Goal: Transaction & Acquisition: Obtain resource

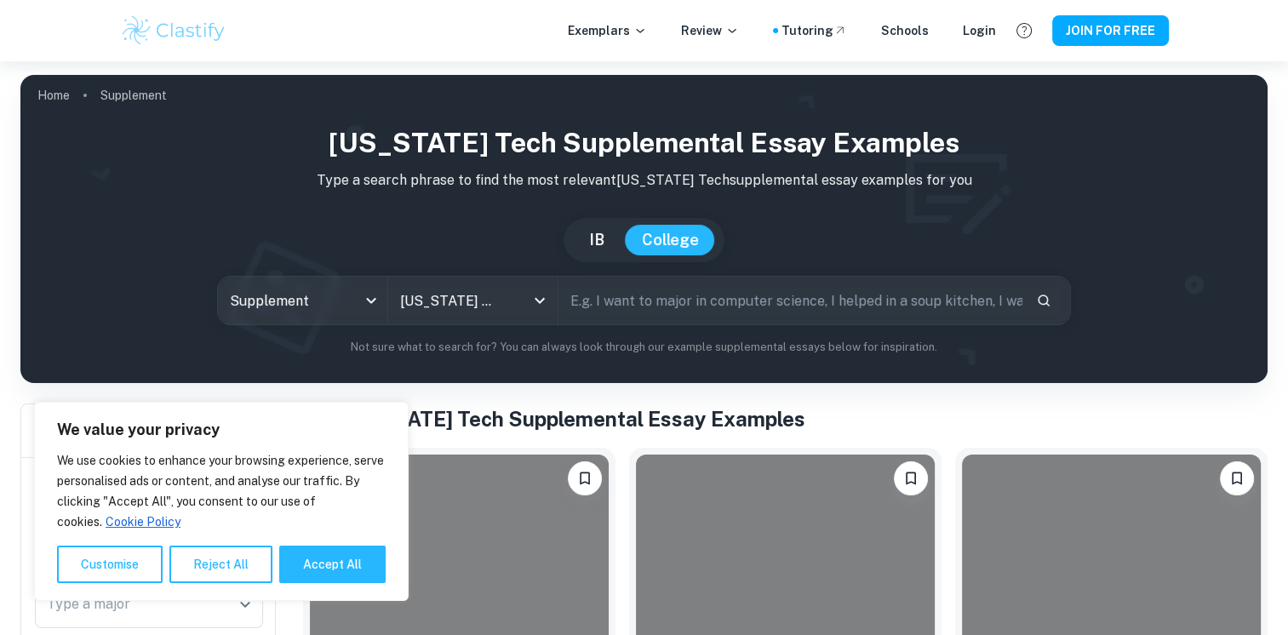
scroll to position [255, 0]
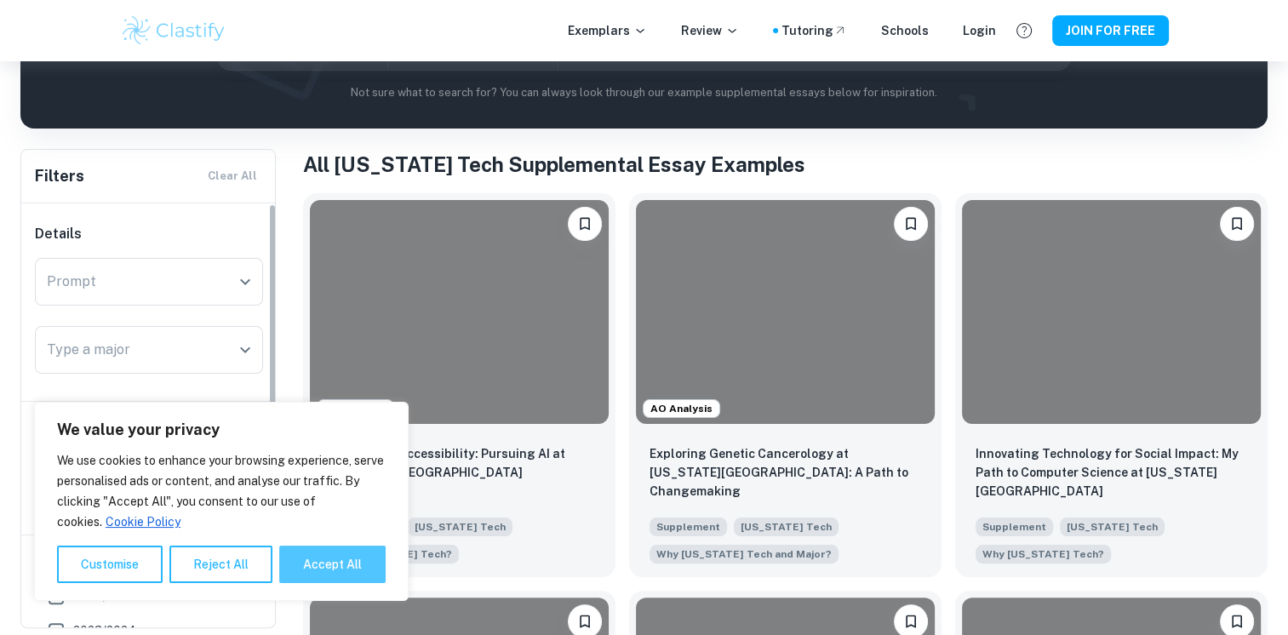
click at [313, 577] on button "Accept All" at bounding box center [332, 564] width 106 height 37
checkbox input "true"
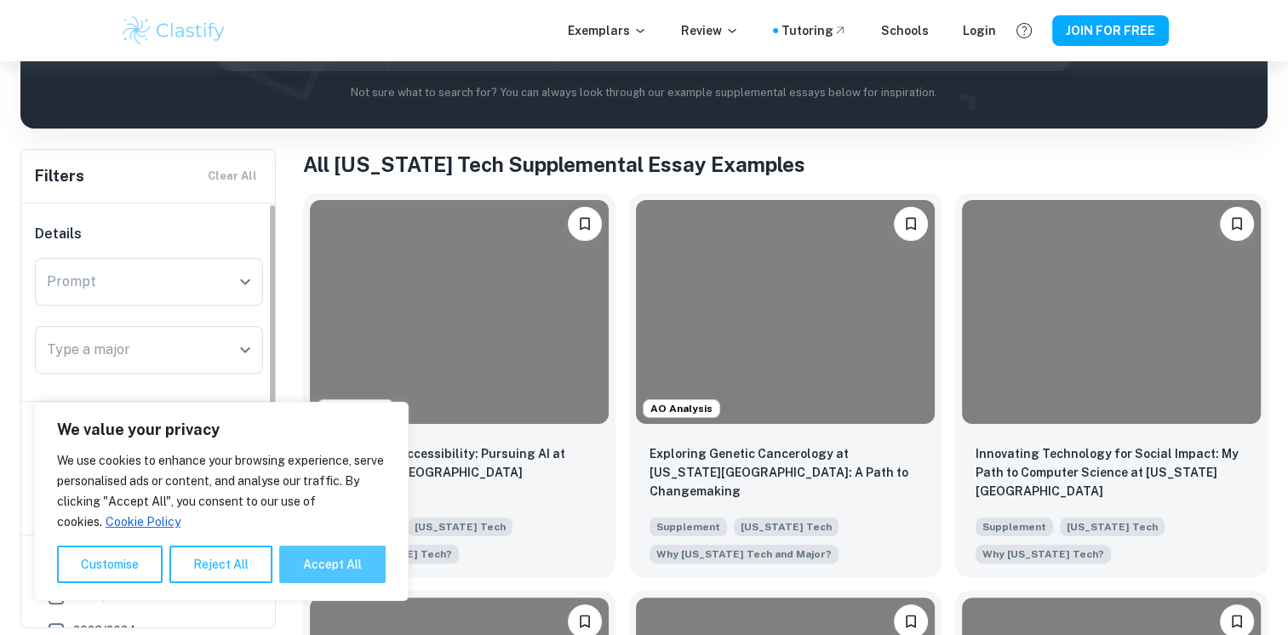
checkbox input "true"
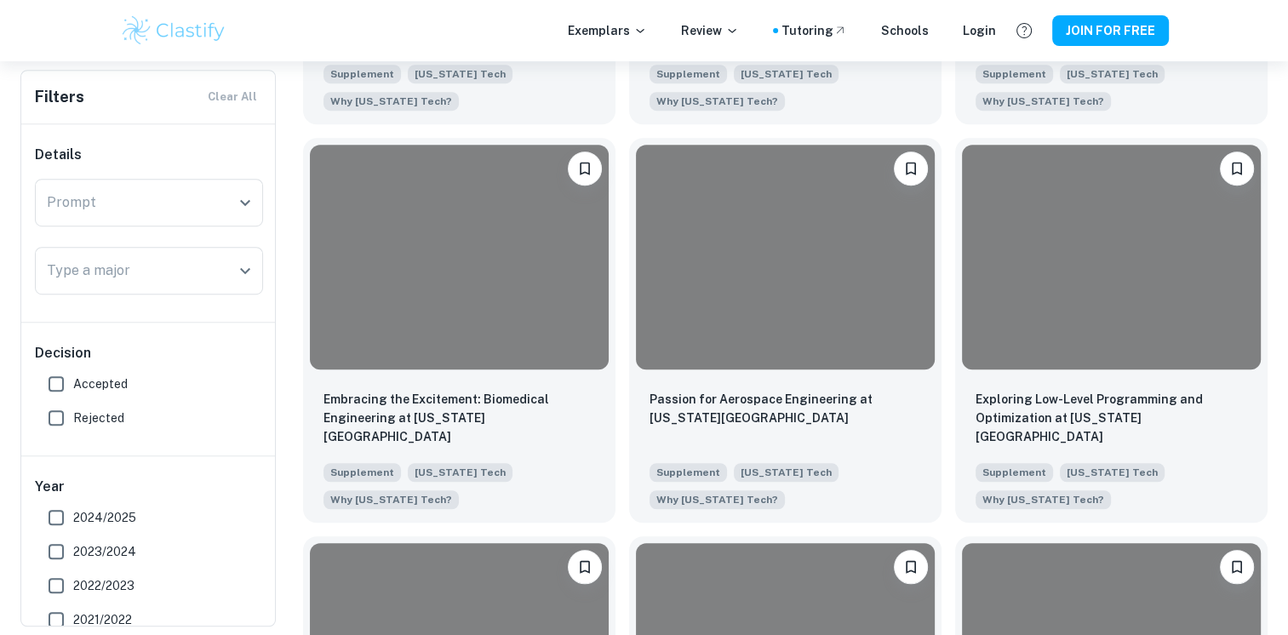
scroll to position [1107, 0]
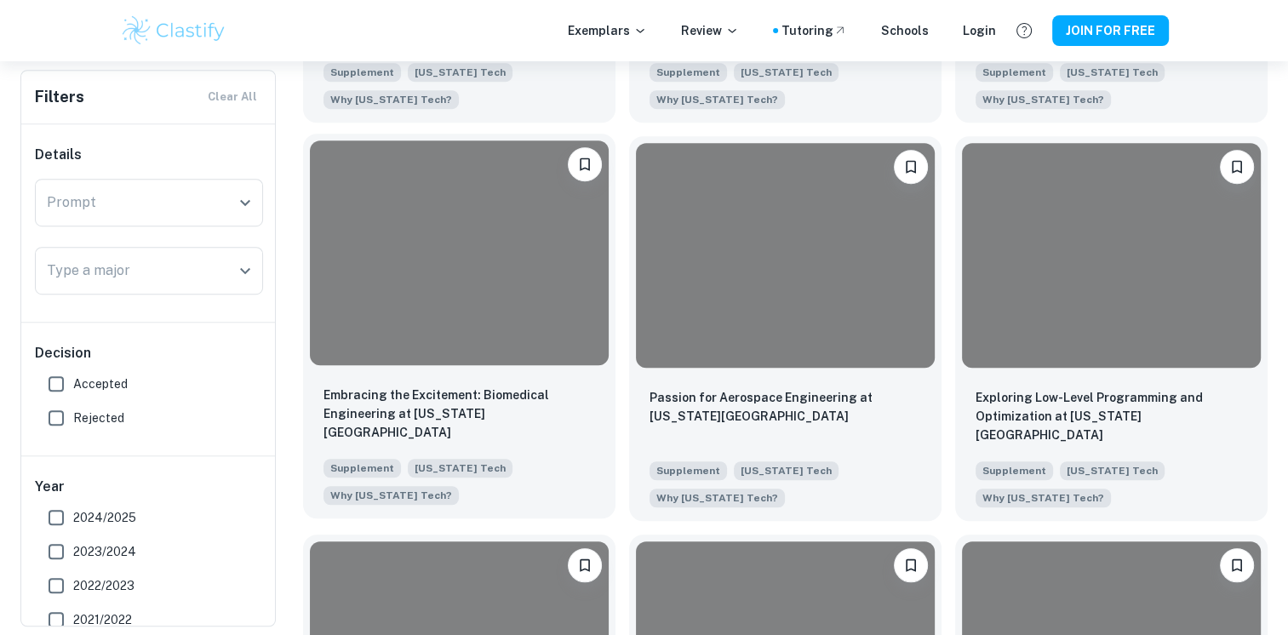
click at [433, 338] on div at bounding box center [459, 253] width 299 height 224
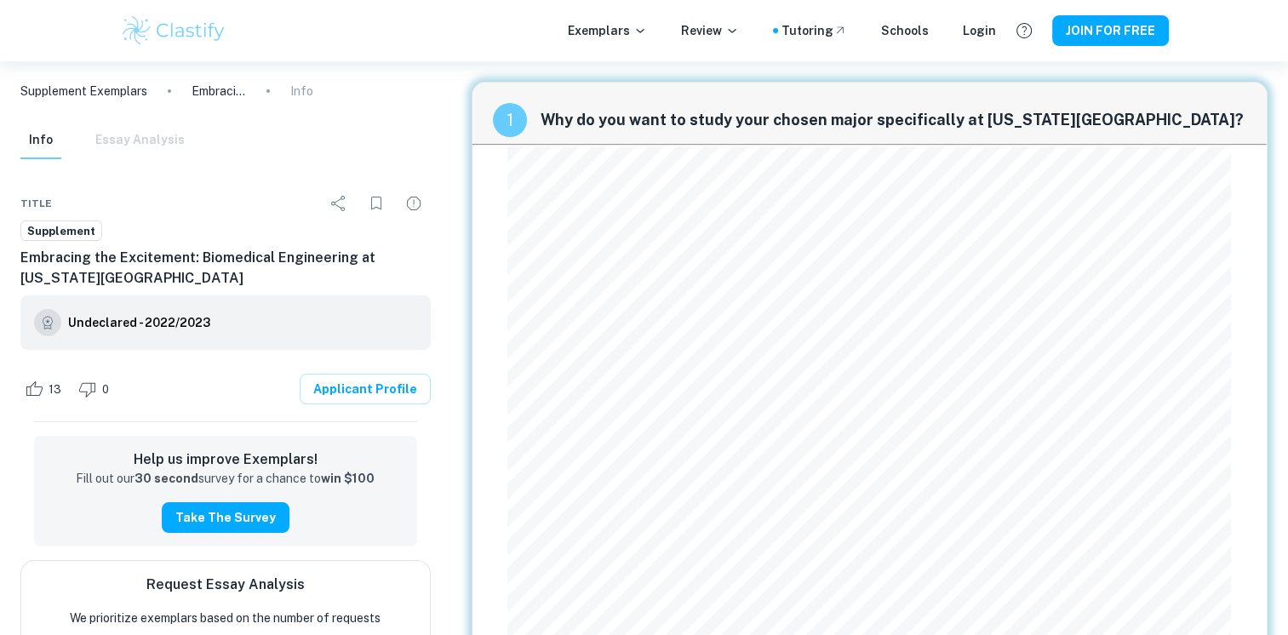
click at [538, 100] on div "1 Why do you want to study your chosen major specifically at Georgia Tech?" at bounding box center [870, 113] width 795 height 61
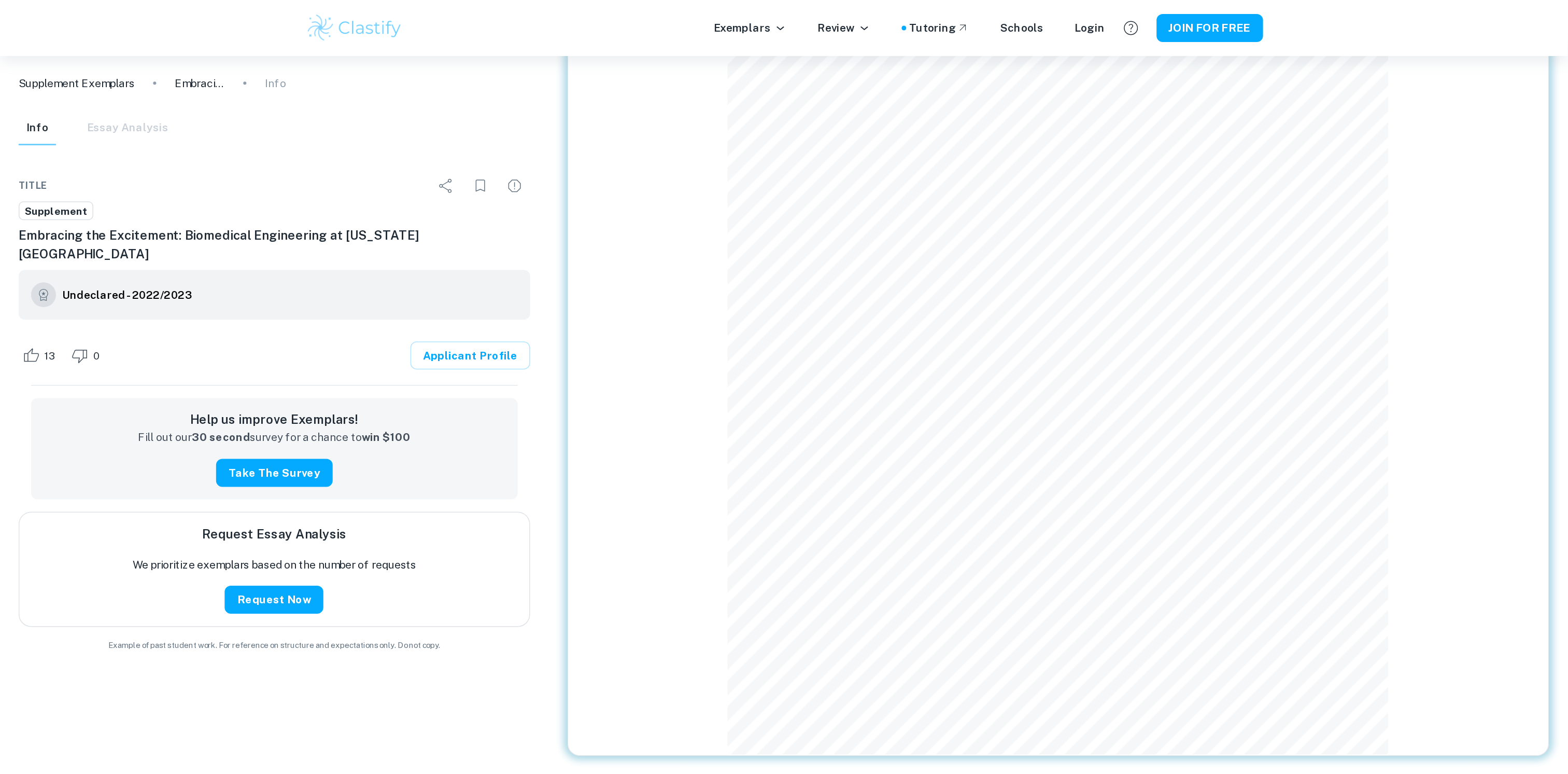
scroll to position [37, 0]
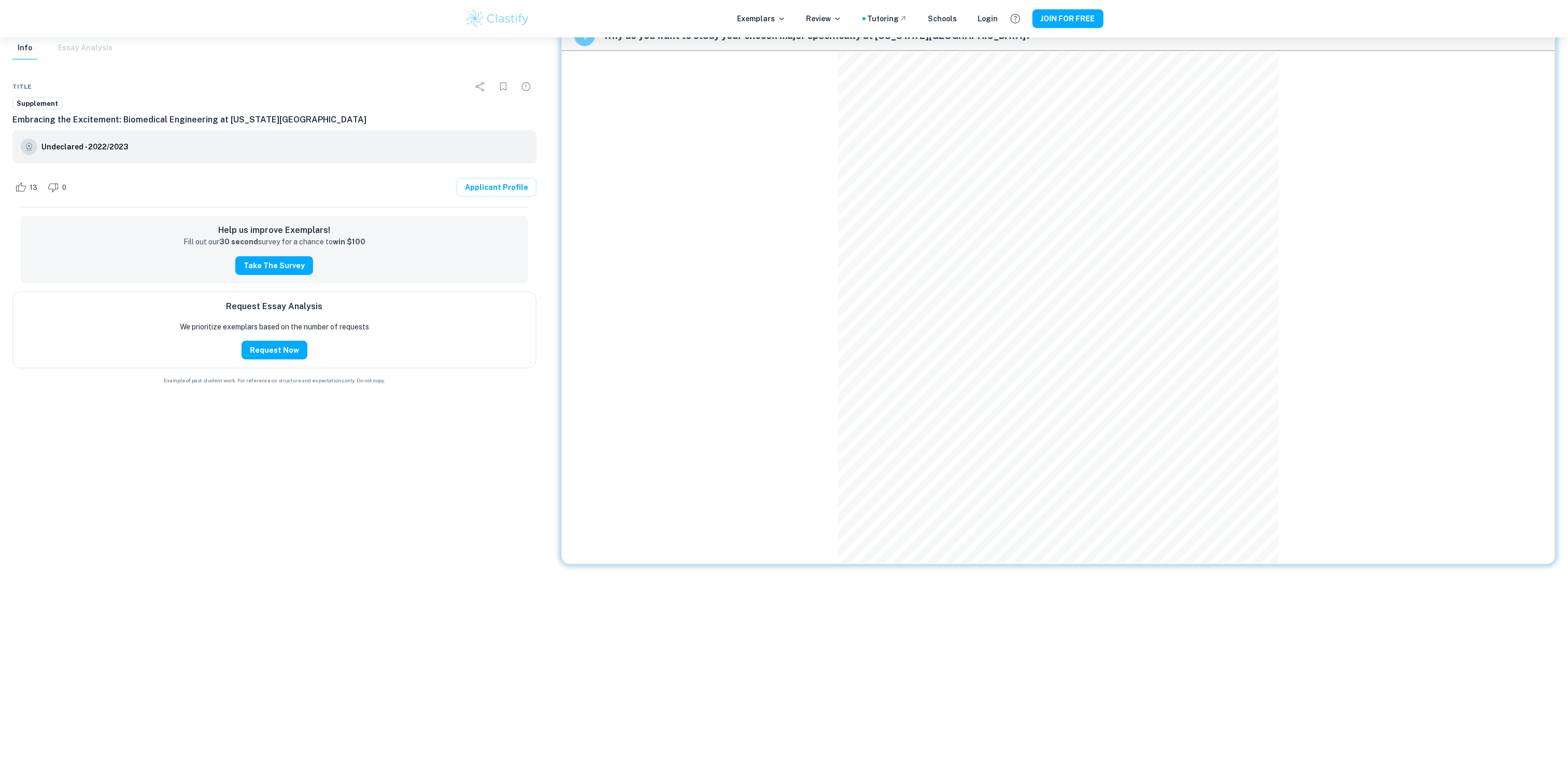
click at [216, 386] on body "We value your privacy We use cookies to enhance your browsing experience, serve…" at bounding box center [784, 387] width 1568 height 774
click at [626, 185] on div "1 Why do you want to study your chosen major specifically at Georgia Tech?" at bounding box center [1058, 288] width 994 height 552
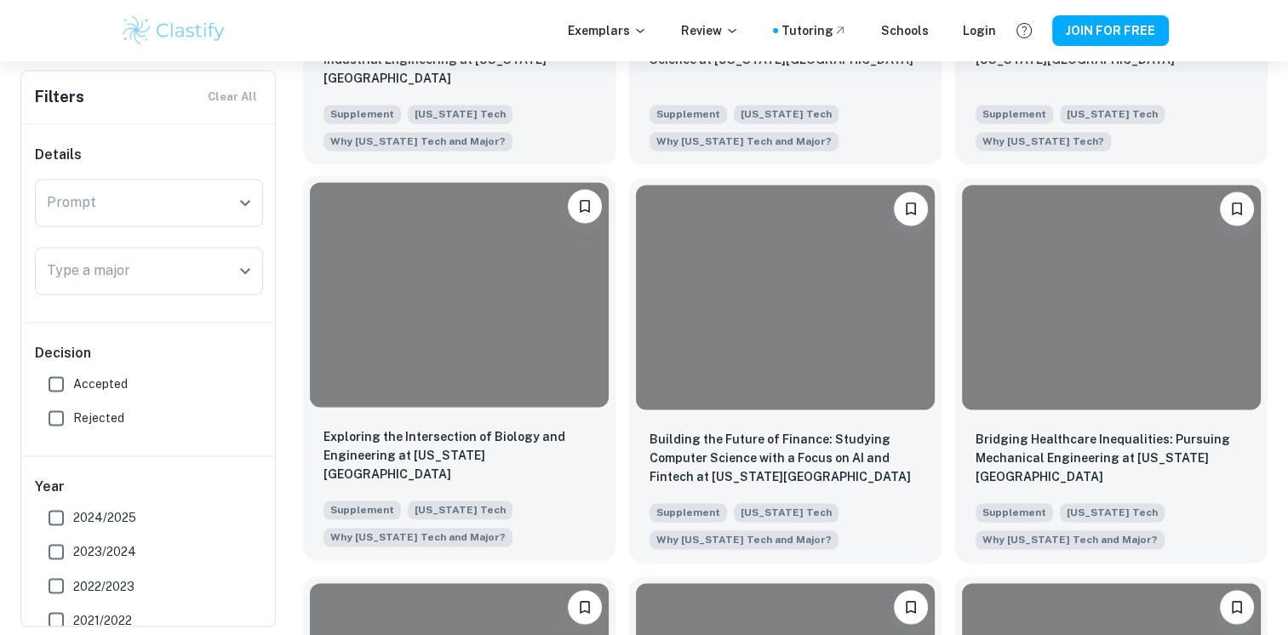
scroll to position [2657, 0]
click at [577, 215] on icon "Please log in to bookmark exemplars" at bounding box center [585, 206] width 17 height 17
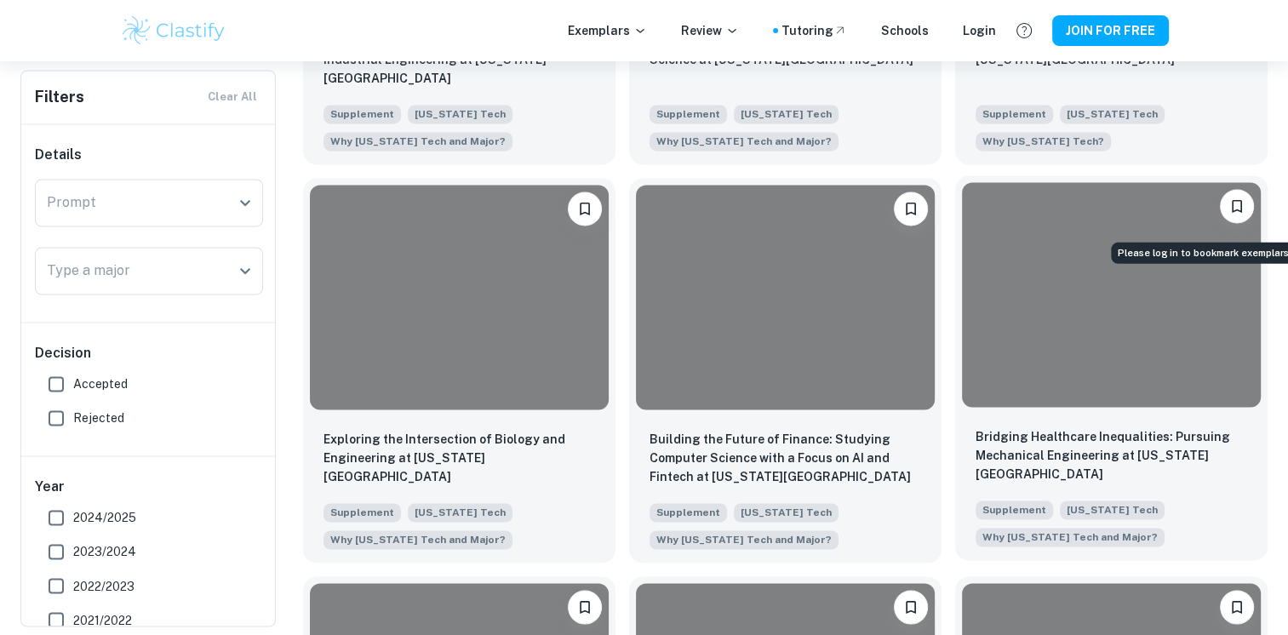
click at [1230, 210] on icon "Please log in to bookmark exemplars" at bounding box center [1237, 206] width 17 height 17
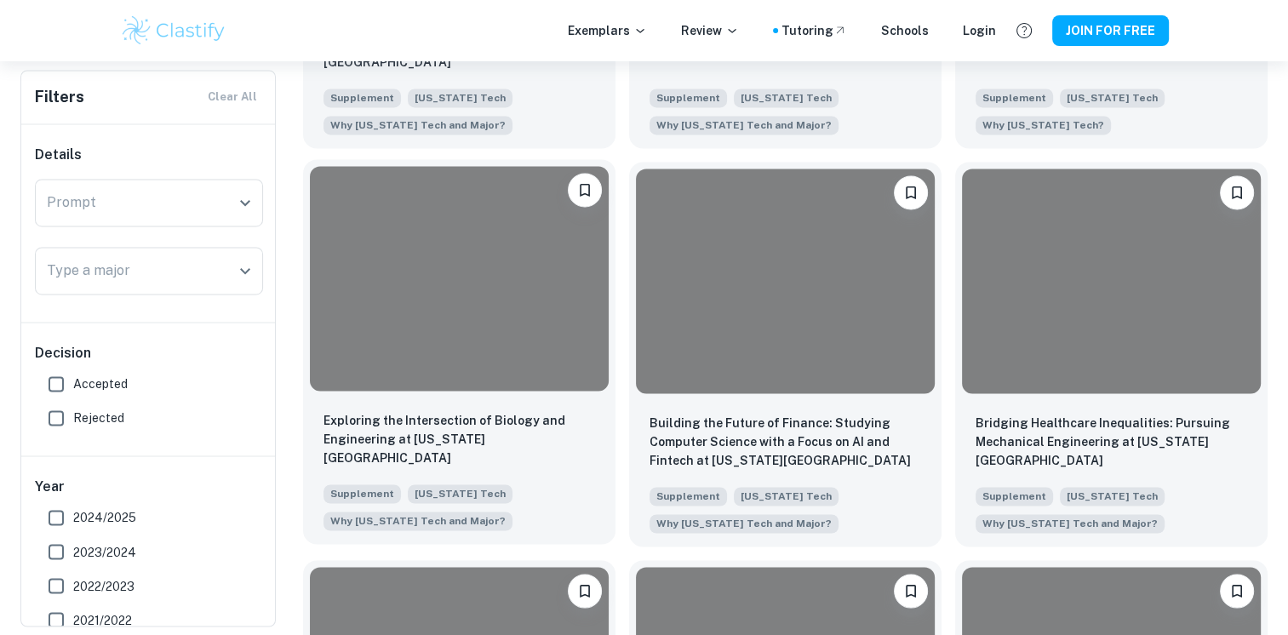
scroll to position [2674, 0]
click at [98, 377] on span "Accepted" at bounding box center [100, 384] width 55 height 19
click at [73, 377] on input "Accepted" at bounding box center [56, 384] width 34 height 34
checkbox input "true"
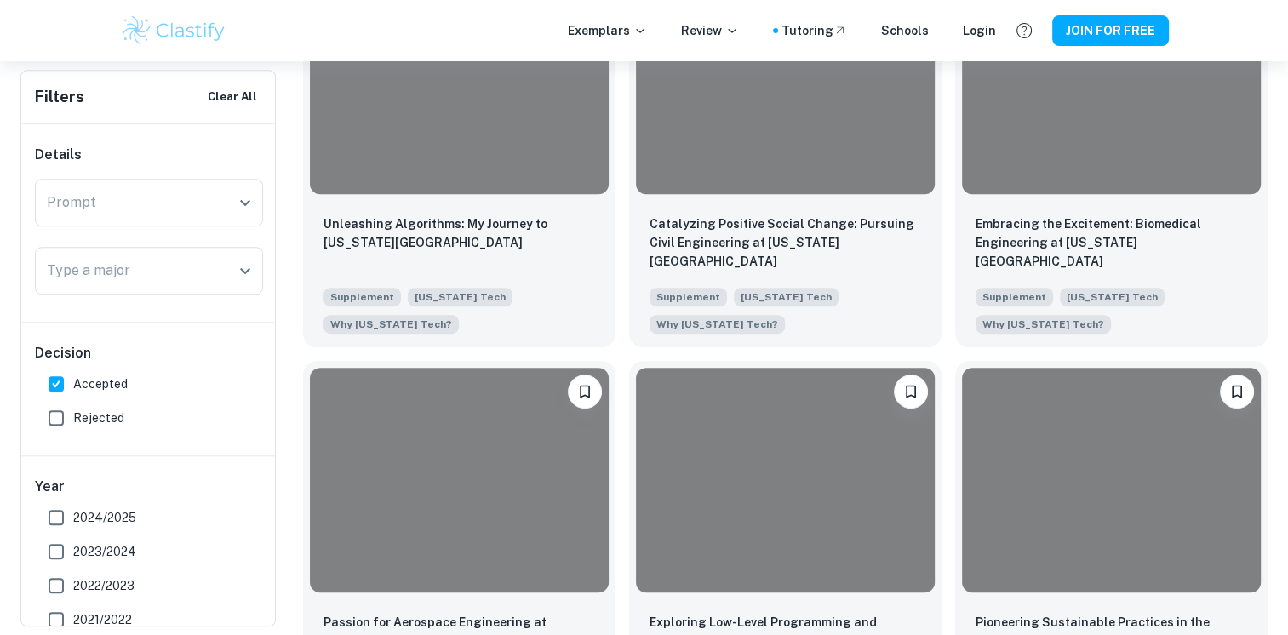
scroll to position [944, 0]
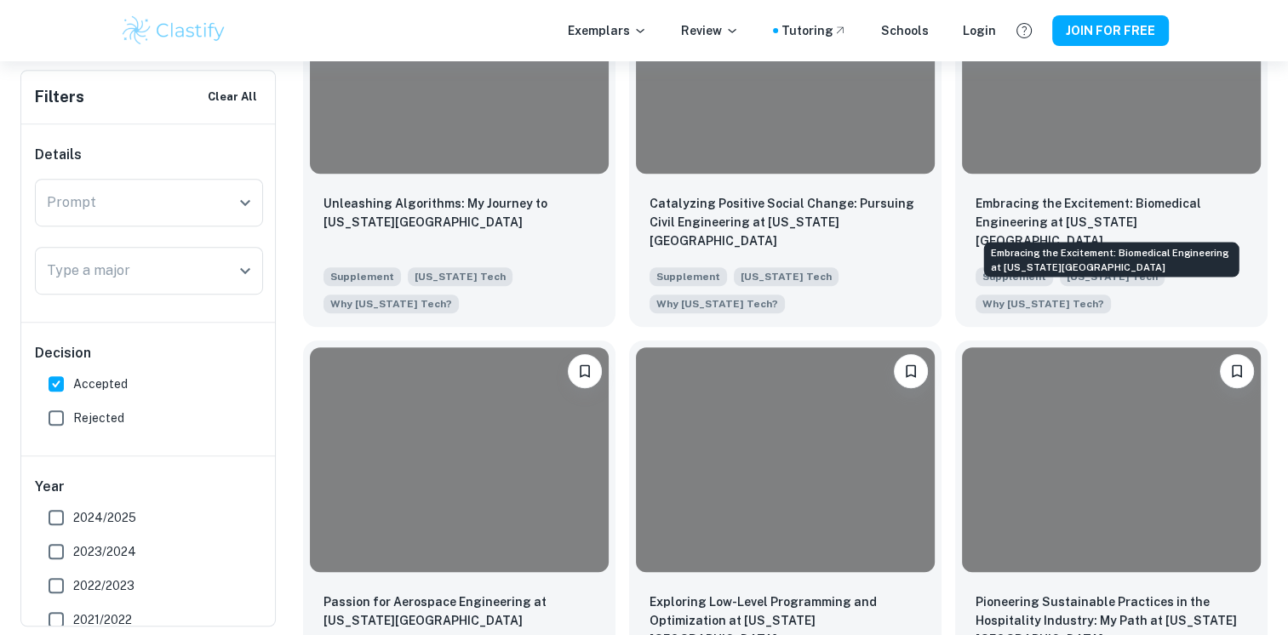
click at [1013, 230] on div "Embracing the Excitement: Biomedical Engineering at [US_STATE][GEOGRAPHIC_DATA]" at bounding box center [1112, 254] width 259 height 49
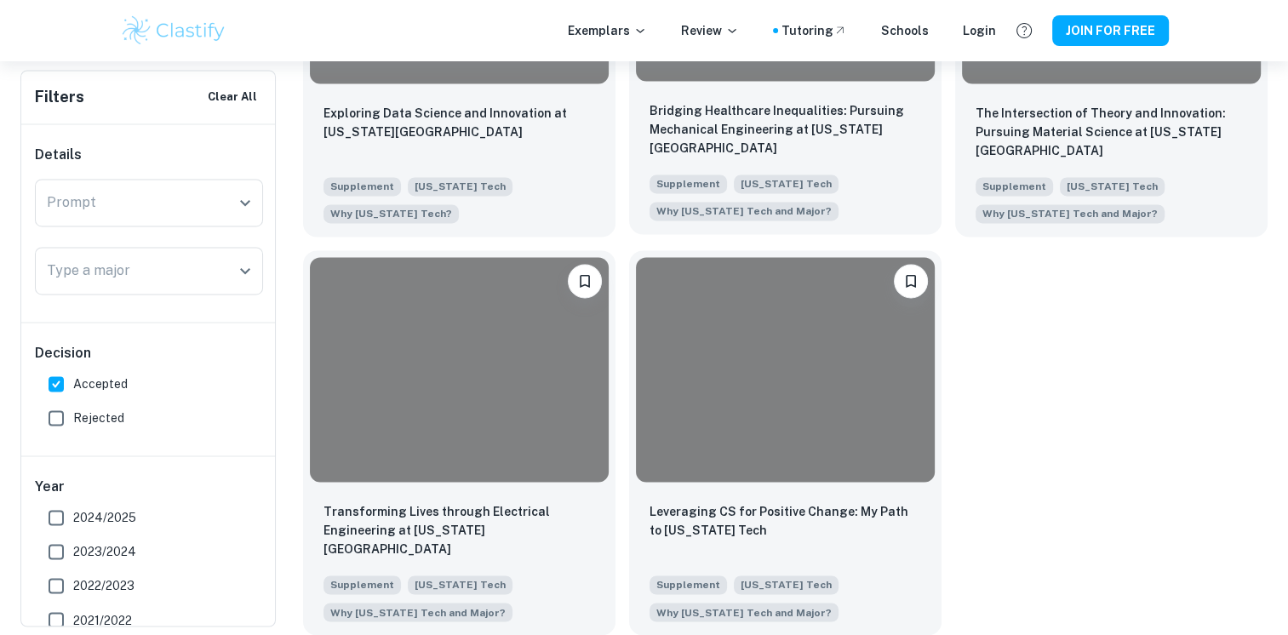
scroll to position [2633, 0]
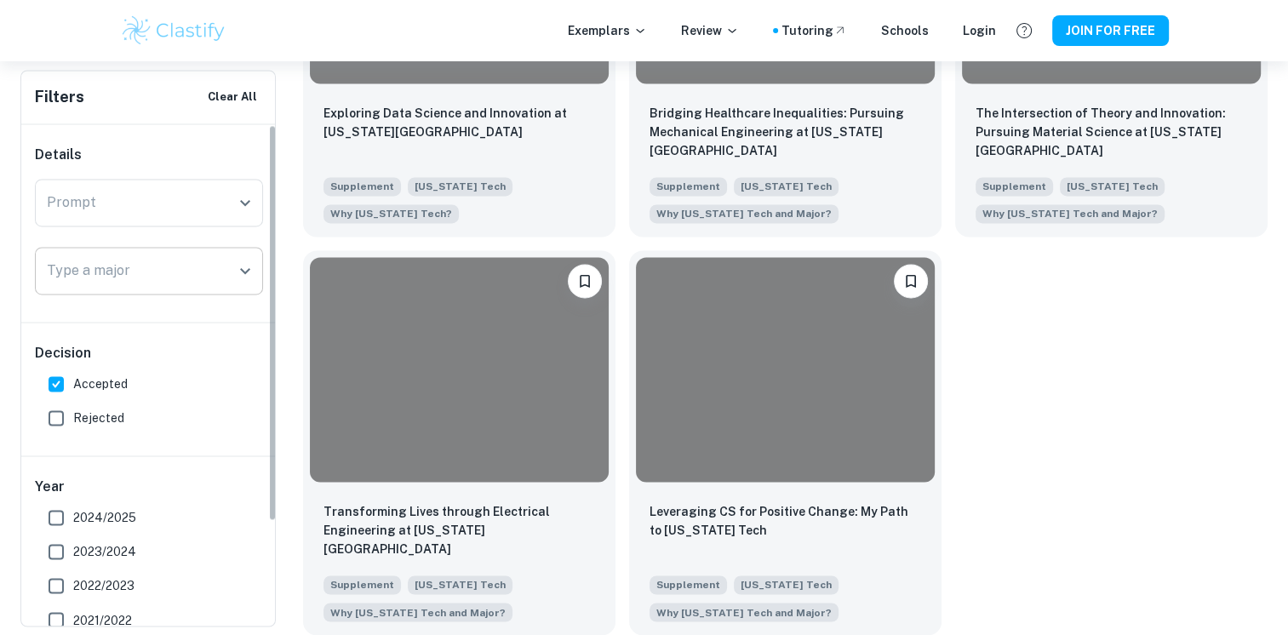
click at [236, 281] on div at bounding box center [244, 271] width 22 height 24
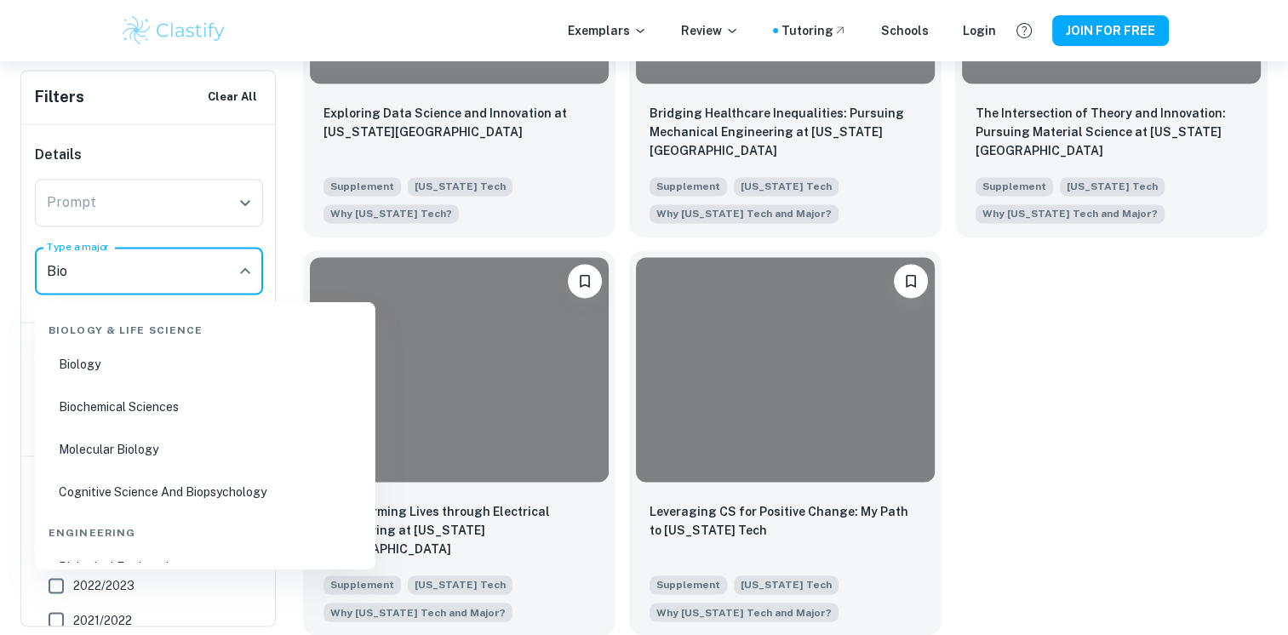
click at [126, 405] on li "Biochemical Sciences" at bounding box center [205, 406] width 327 height 39
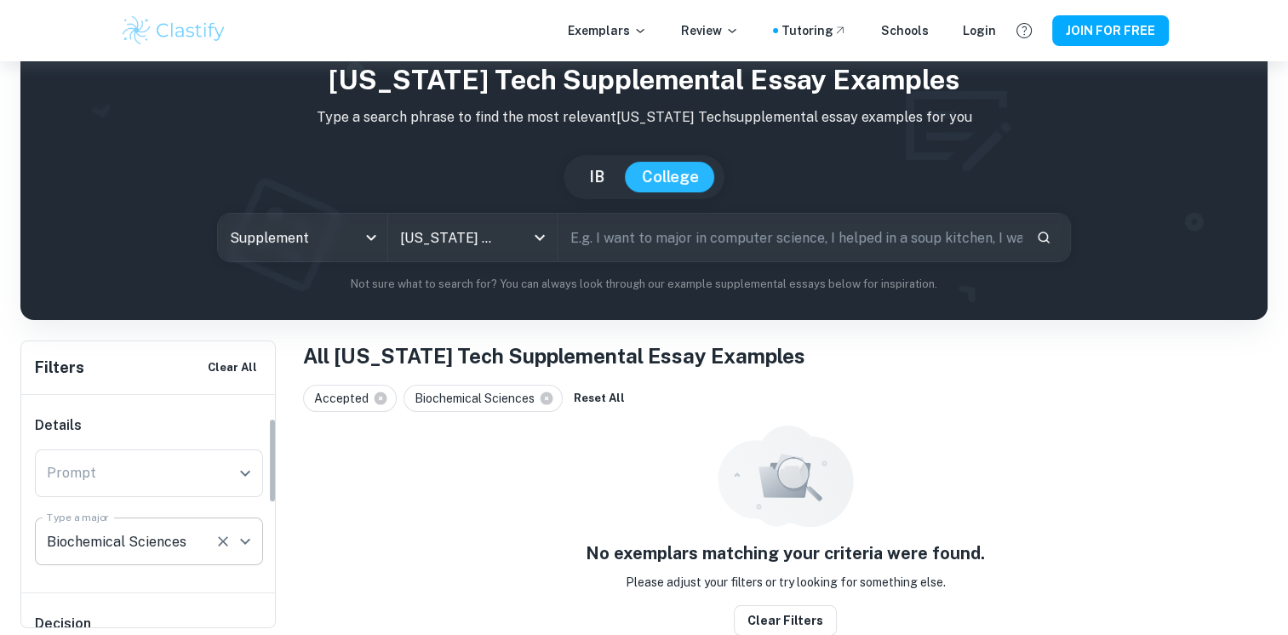
scroll to position [108, 0]
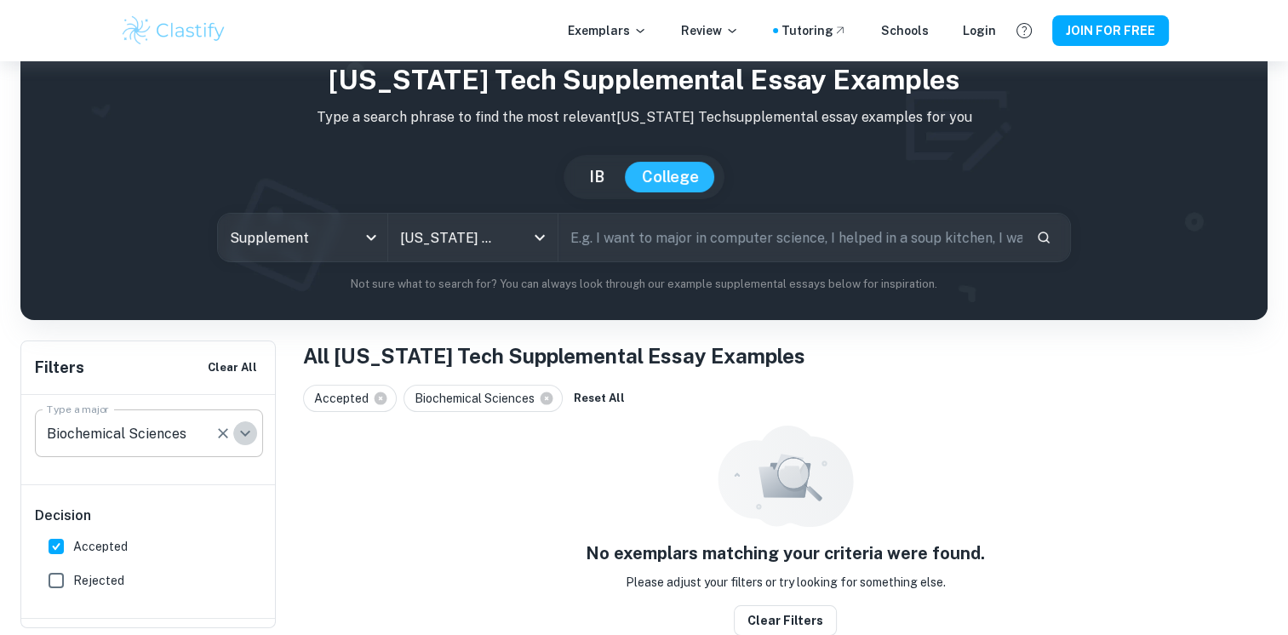
click at [248, 431] on icon "Open" at bounding box center [245, 433] width 20 height 20
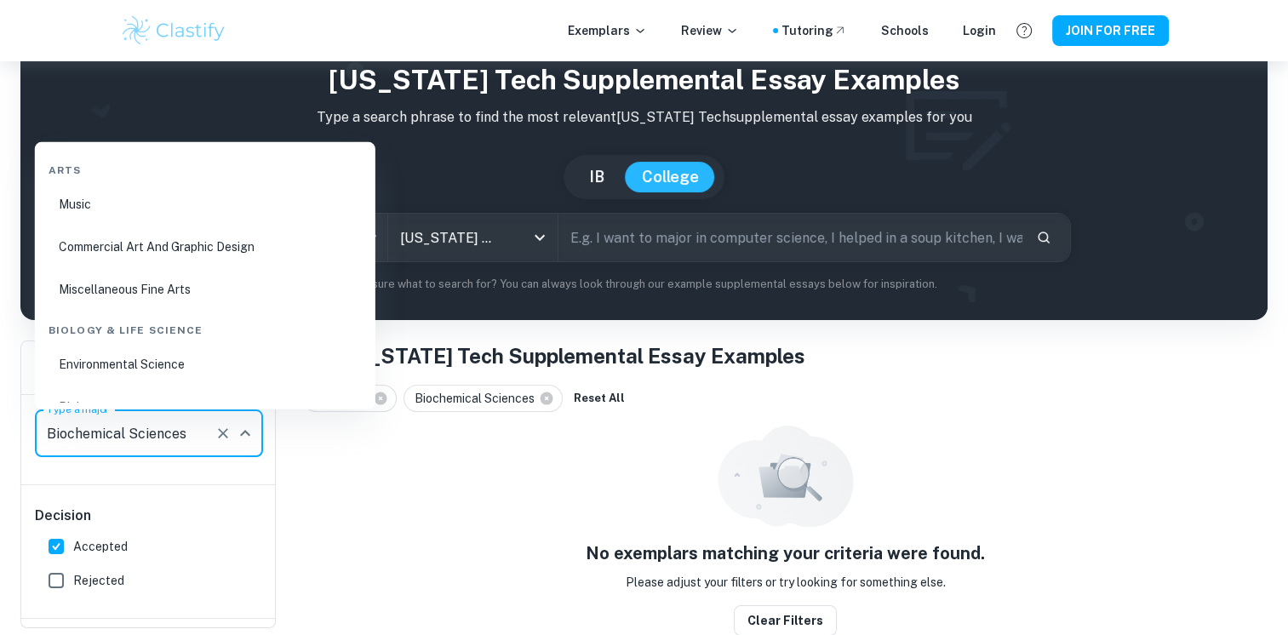
scroll to position [65, 0]
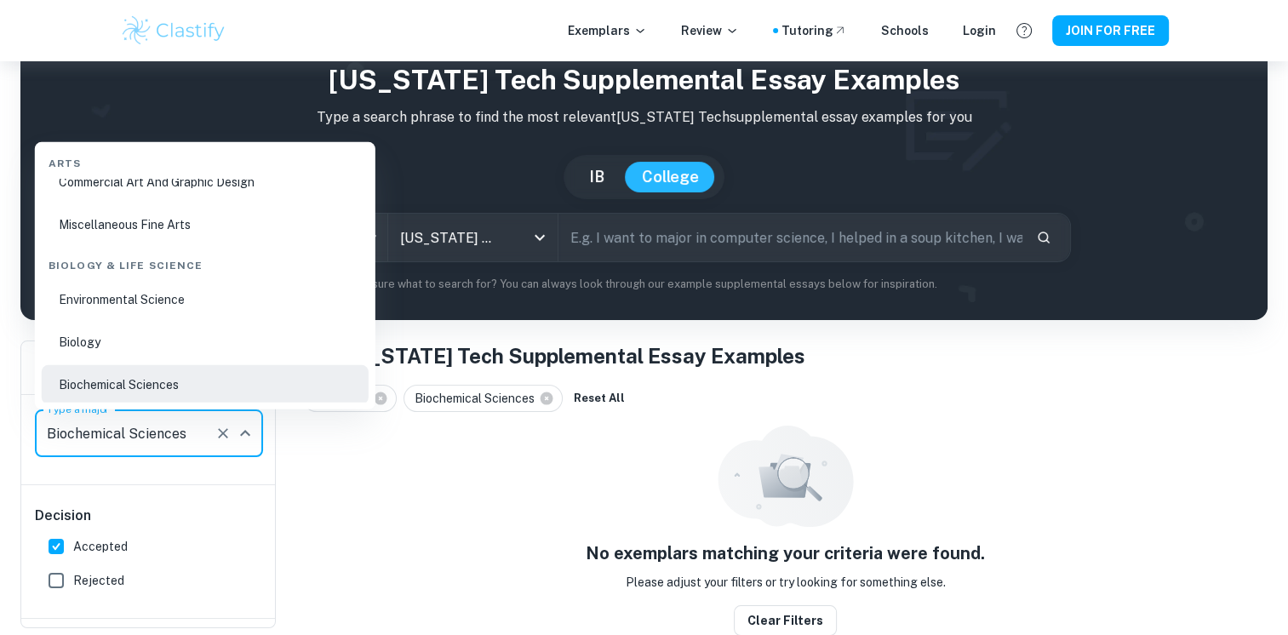
click at [132, 356] on li "Biology" at bounding box center [205, 341] width 327 height 39
type input "Biology"
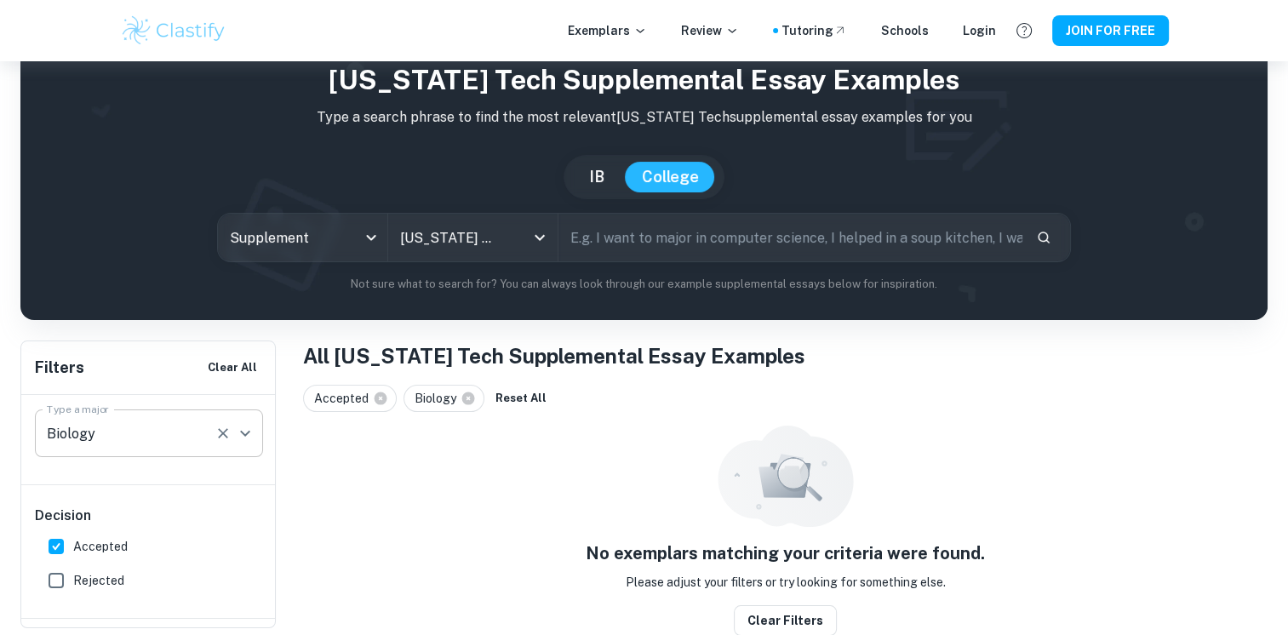
click at [229, 432] on icon "Clear" at bounding box center [223, 433] width 17 height 17
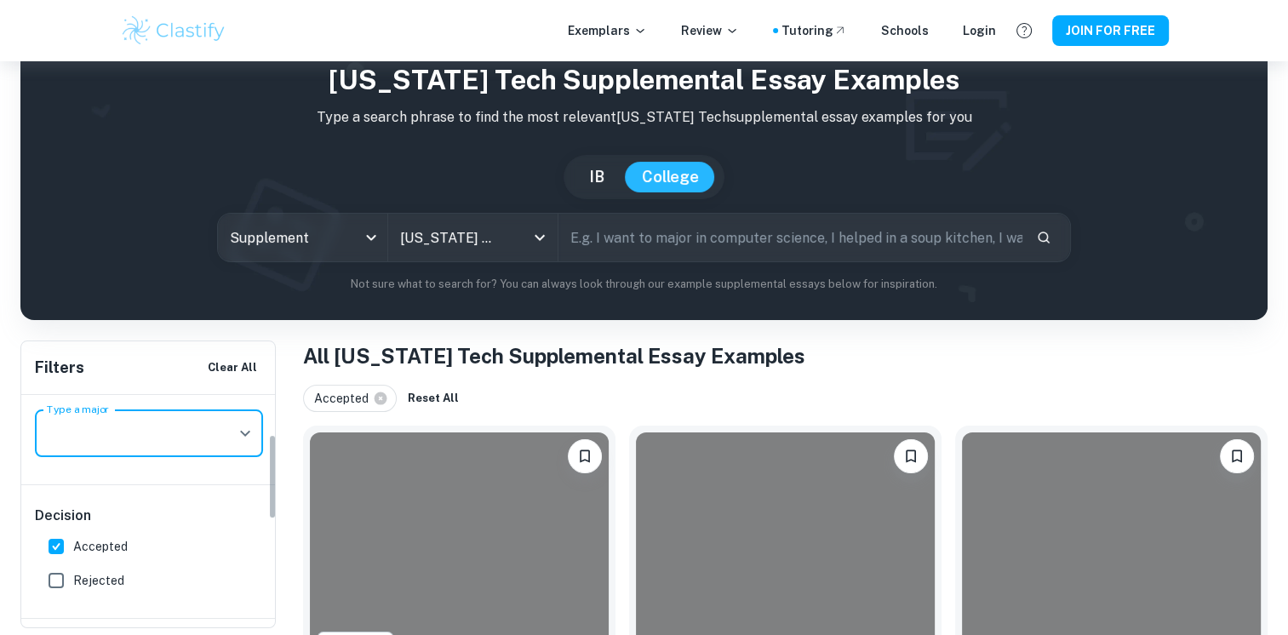
click at [238, 432] on icon "Open" at bounding box center [245, 433] width 20 height 20
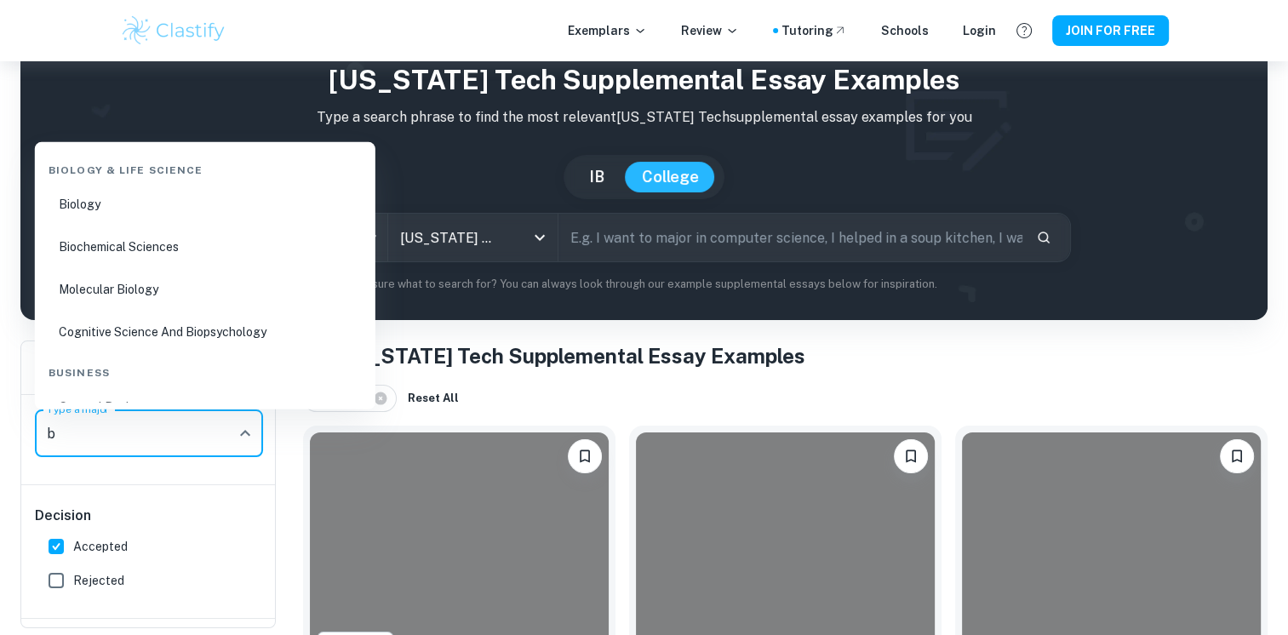
click at [122, 295] on li "Molecular Biology" at bounding box center [205, 288] width 327 height 39
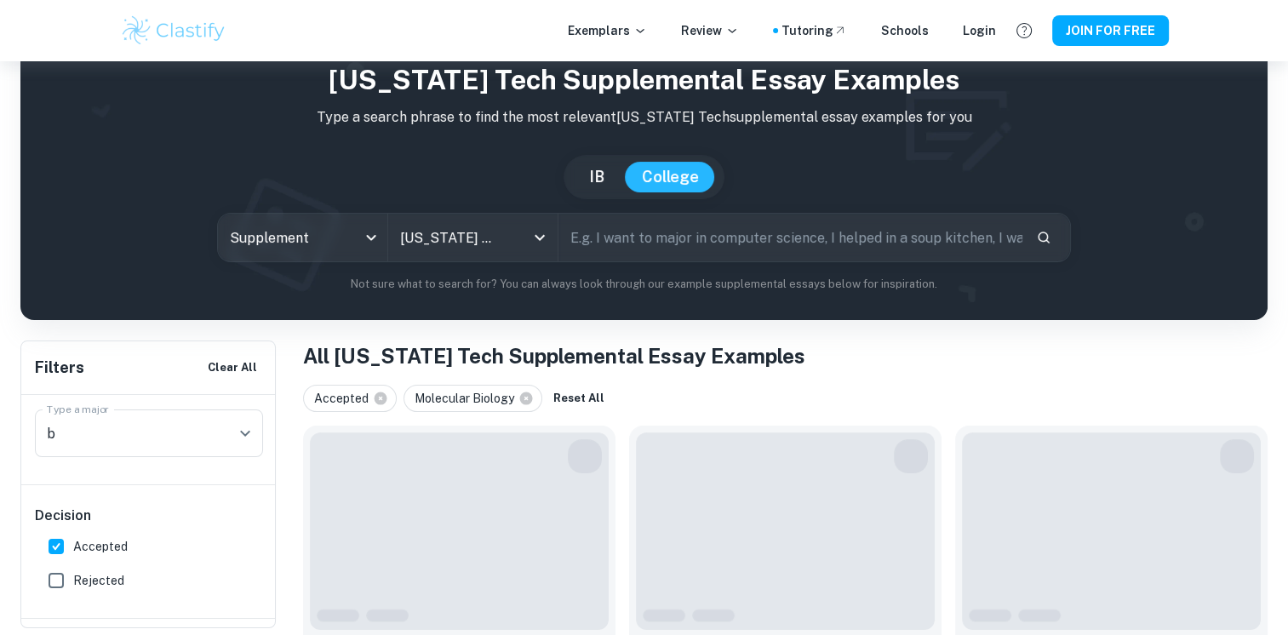
type input "Molecular Biology"
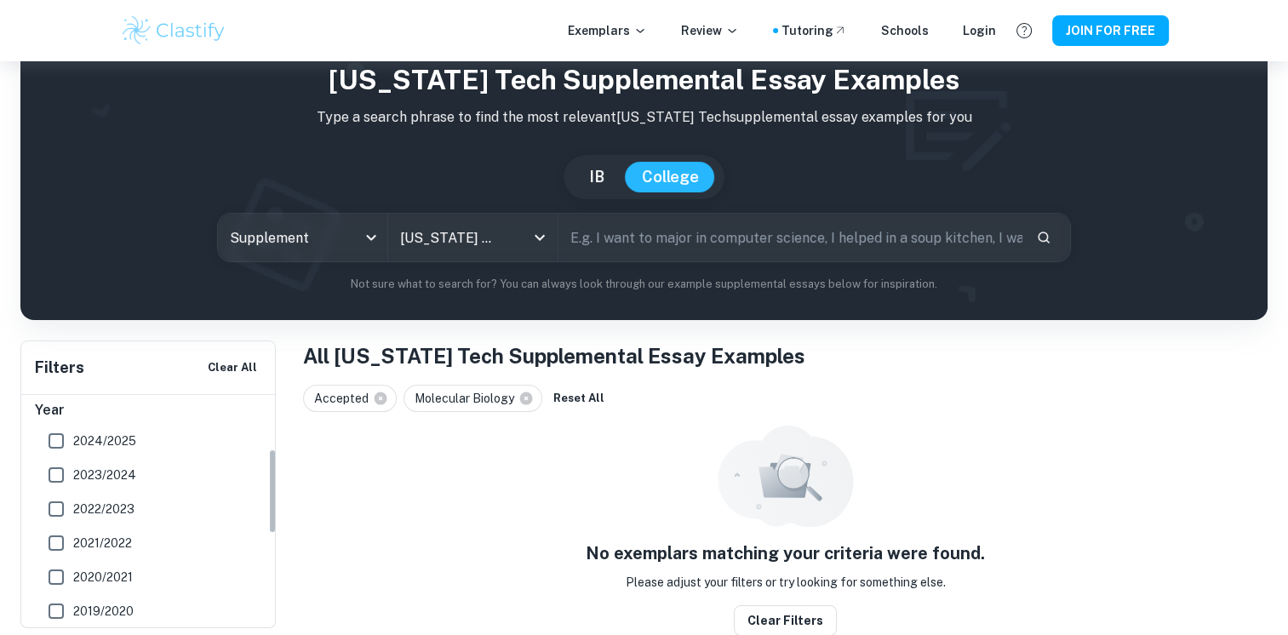
scroll to position [0, 0]
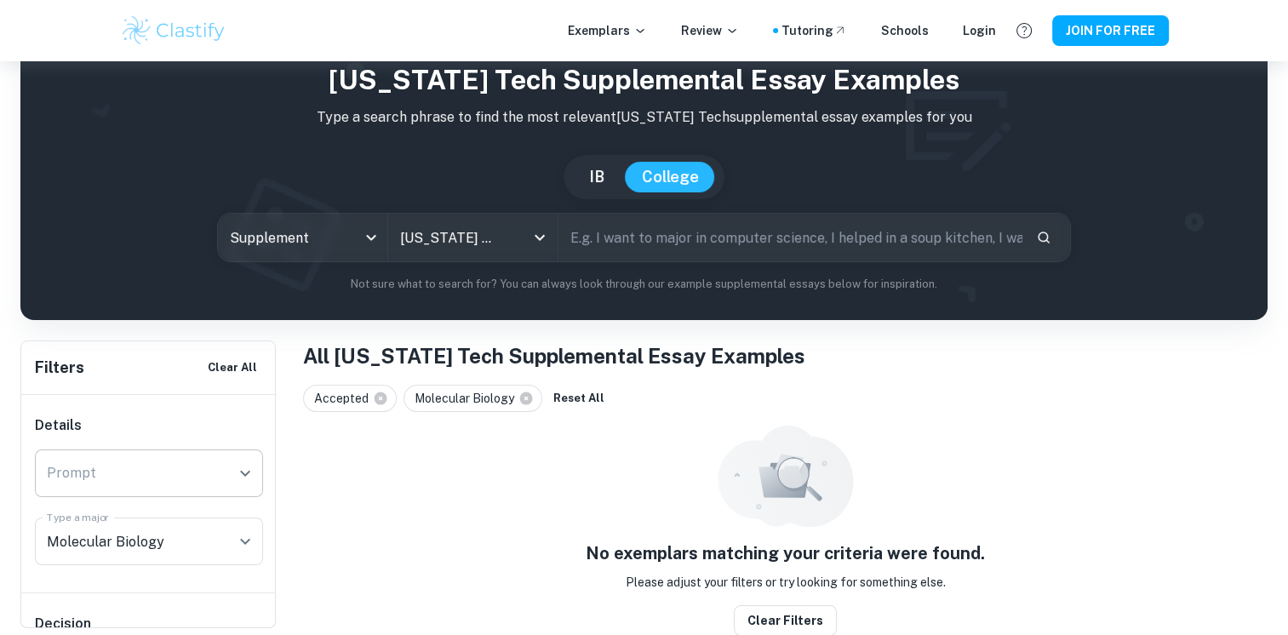
click at [197, 476] on input "Prompt" at bounding box center [136, 473] width 187 height 32
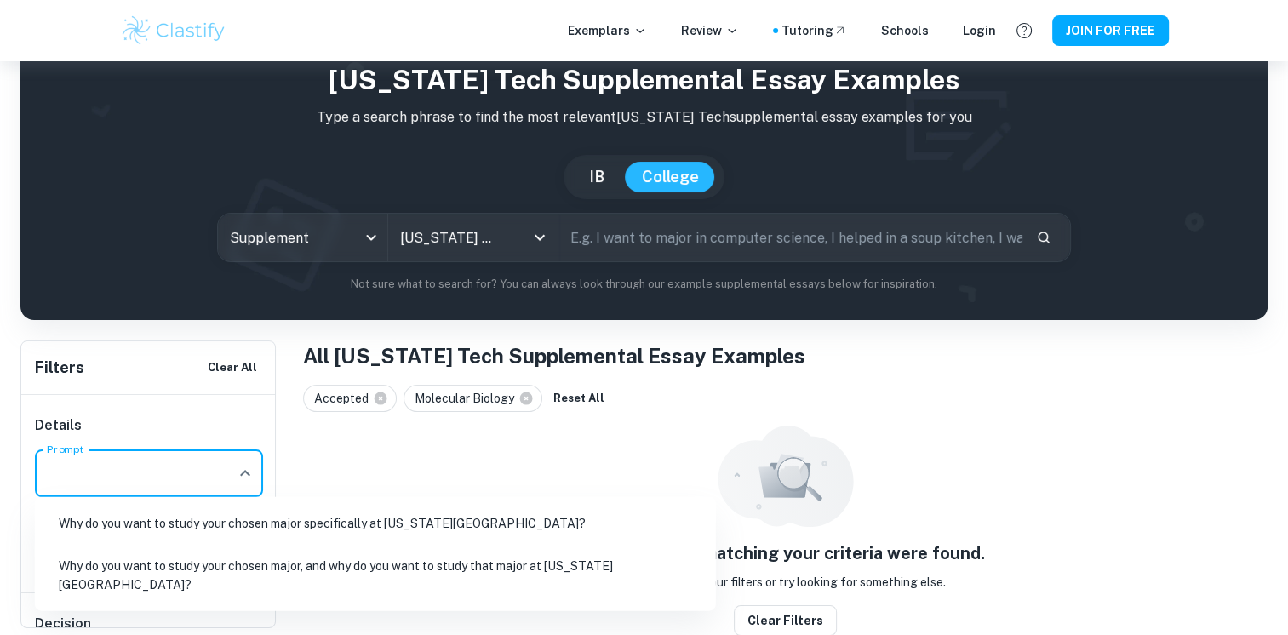
click at [239, 469] on icon "Close" at bounding box center [245, 473] width 20 height 20
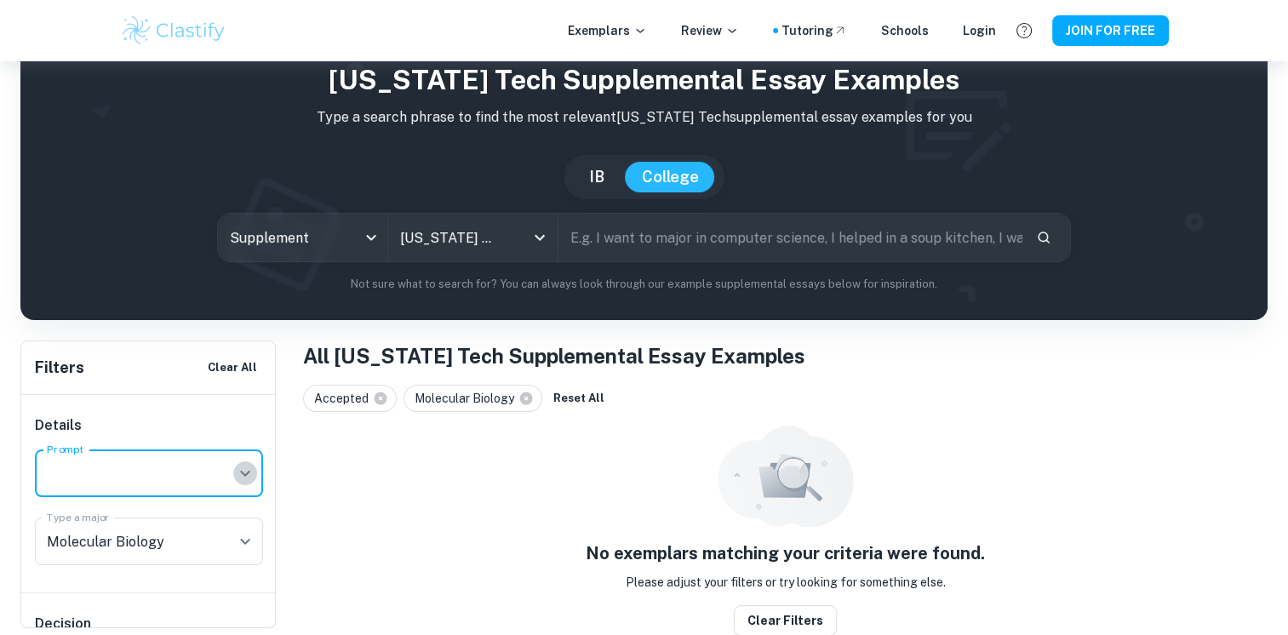
click at [239, 469] on icon "Open" at bounding box center [245, 473] width 20 height 20
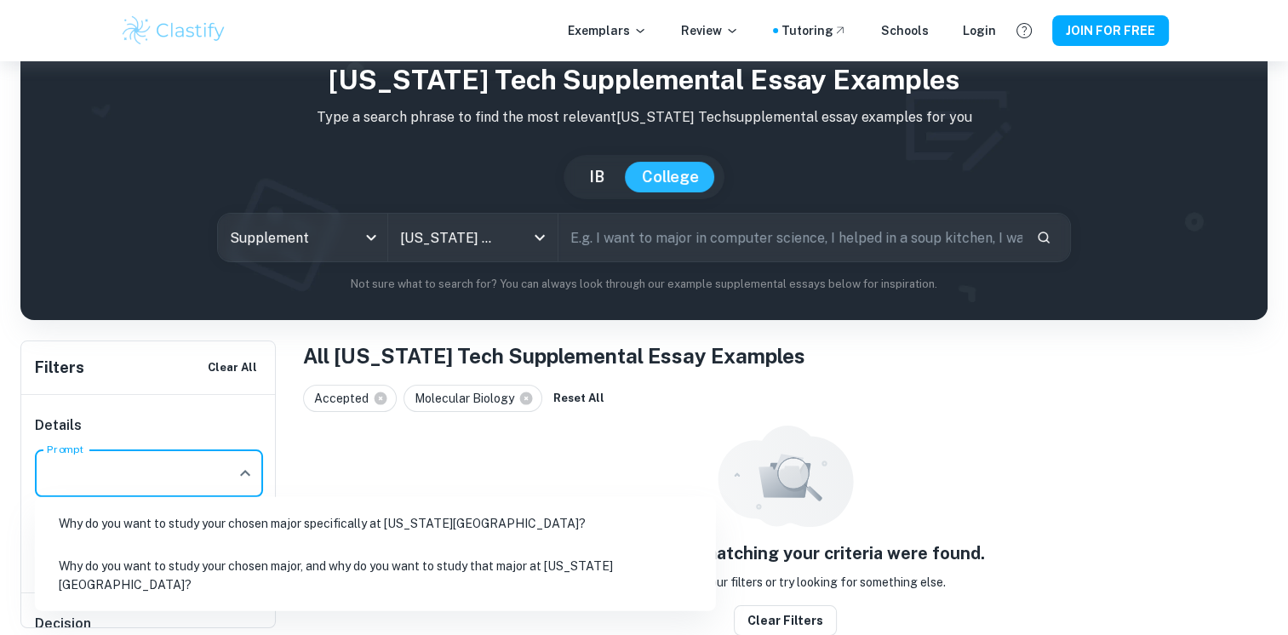
click at [267, 577] on li "Why do you want to study your chosen major, and why do you want to study that m…" at bounding box center [376, 576] width 668 height 58
type input "Why do you want to study your chosen major, and why do you want to study that m…"
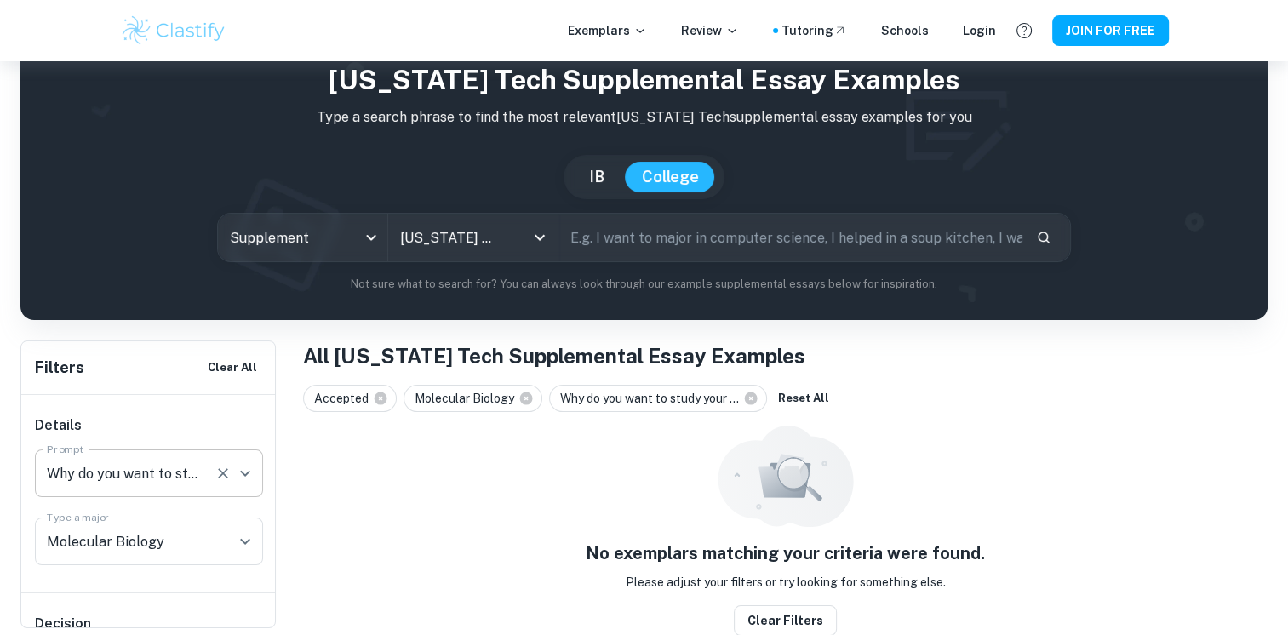
click at [250, 479] on icon "Open" at bounding box center [245, 473] width 20 height 20
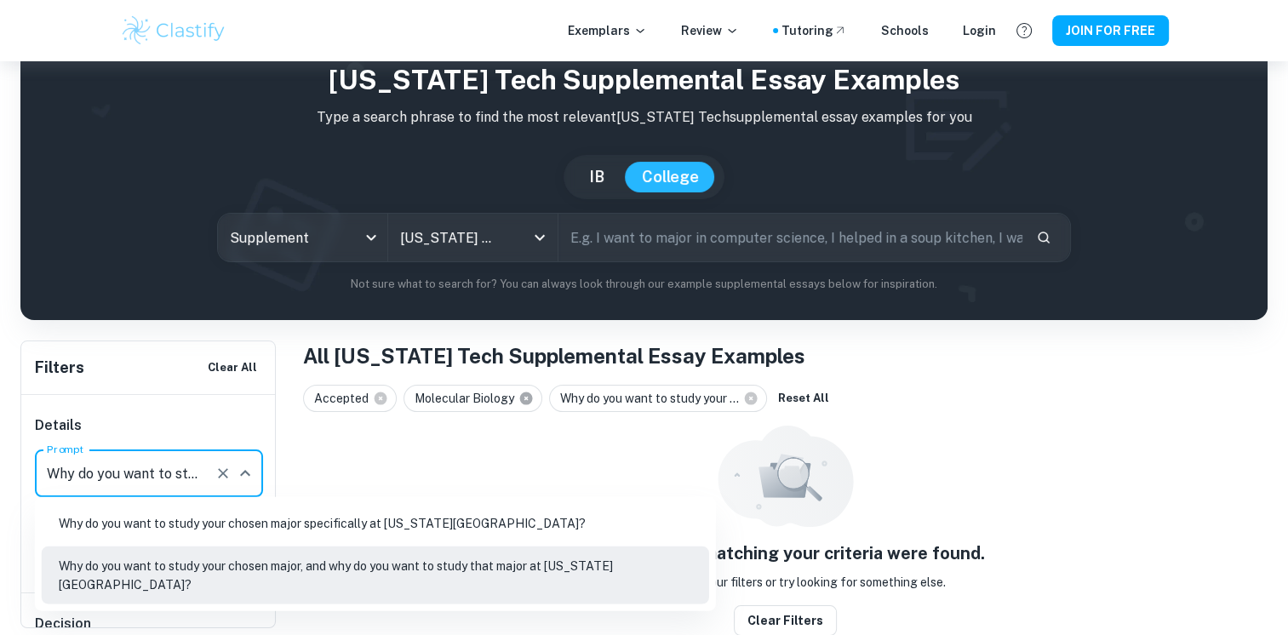
click at [528, 397] on icon at bounding box center [526, 399] width 13 height 13
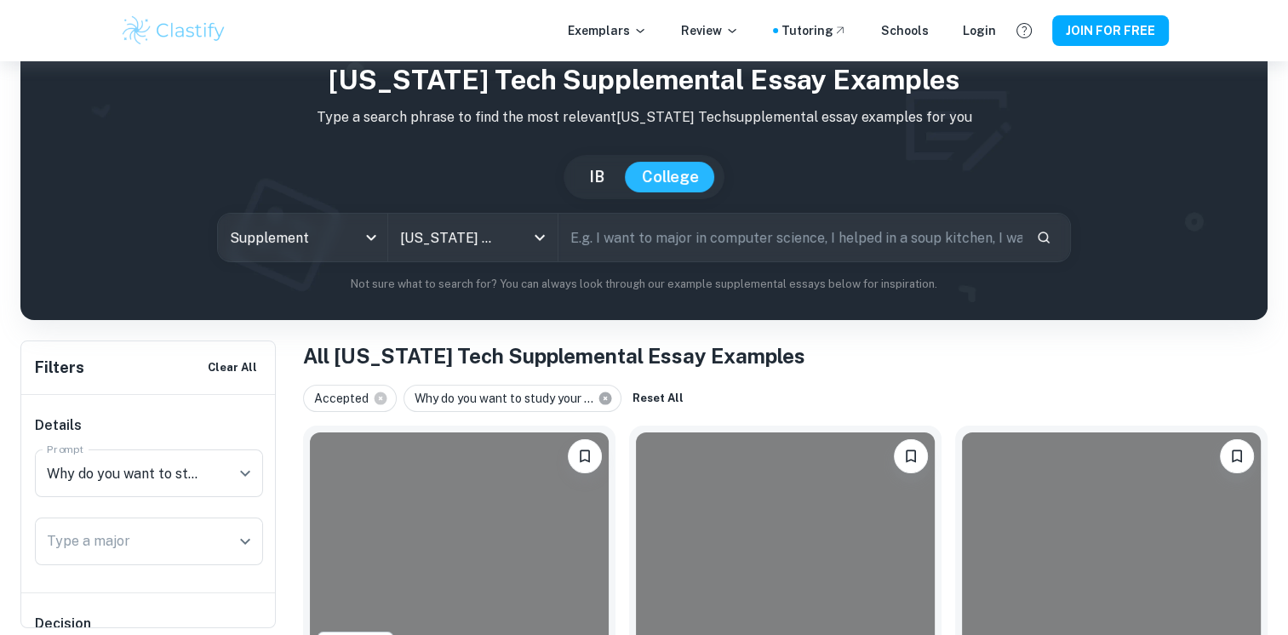
click at [606, 398] on icon at bounding box center [606, 399] width 13 height 13
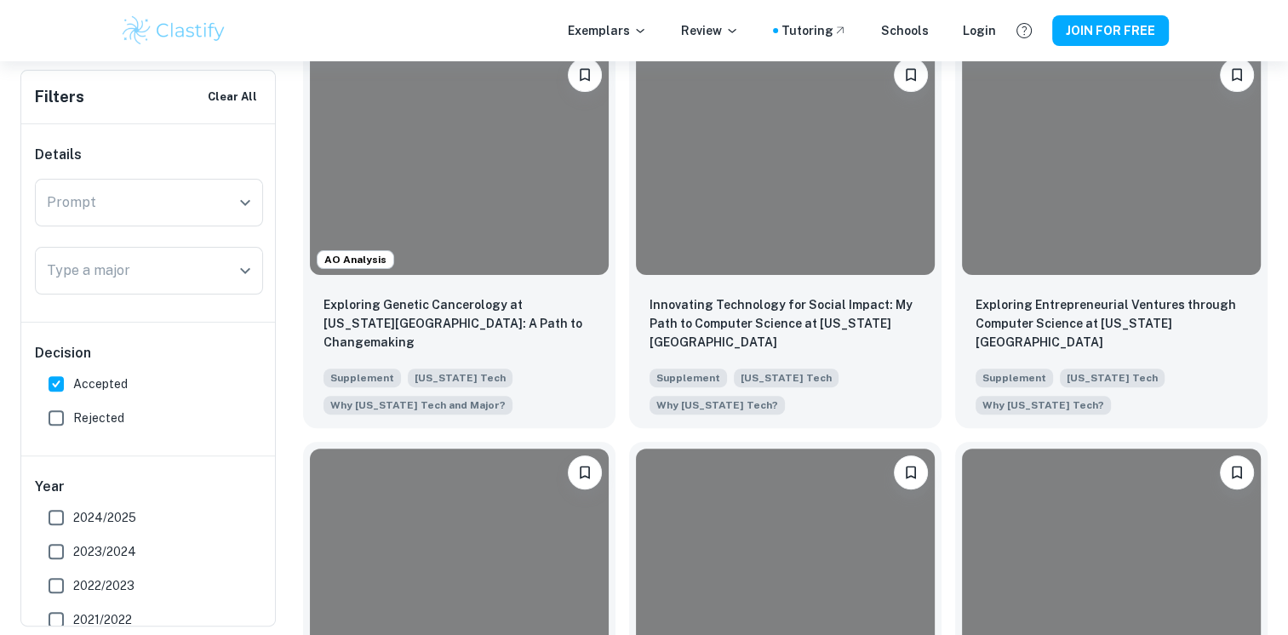
scroll to position [445, 0]
click at [92, 414] on span "Rejected" at bounding box center [98, 418] width 51 height 19
click at [73, 414] on input "Rejected" at bounding box center [56, 418] width 34 height 34
checkbox input "true"
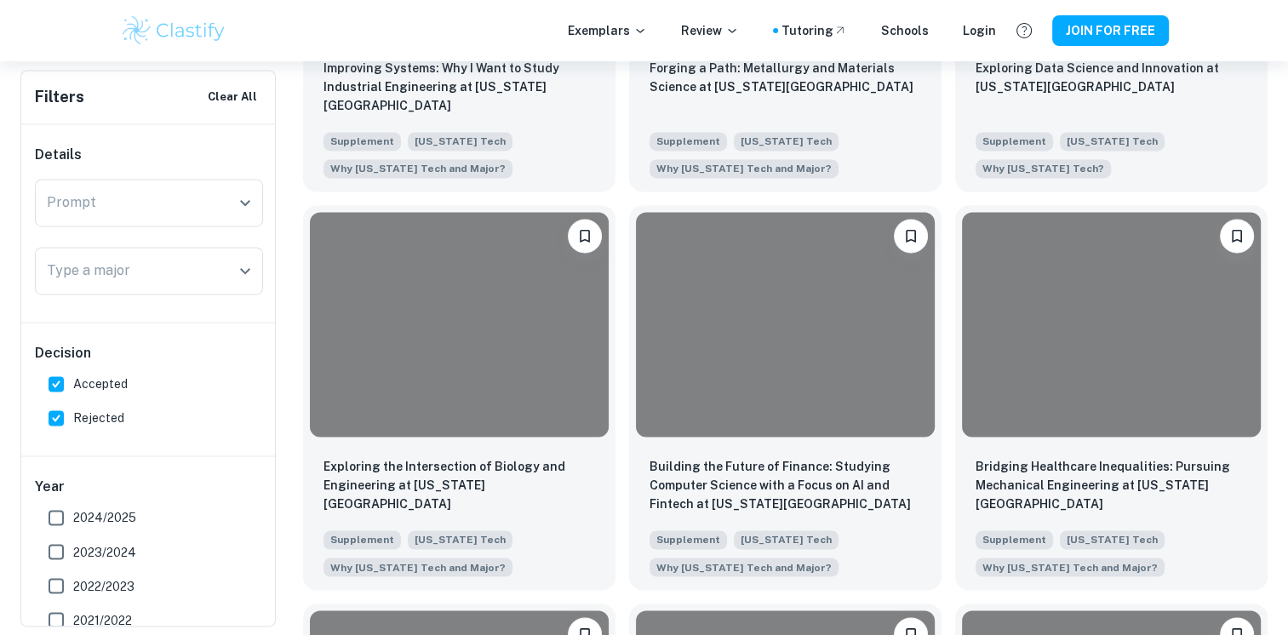
scroll to position [2672, 0]
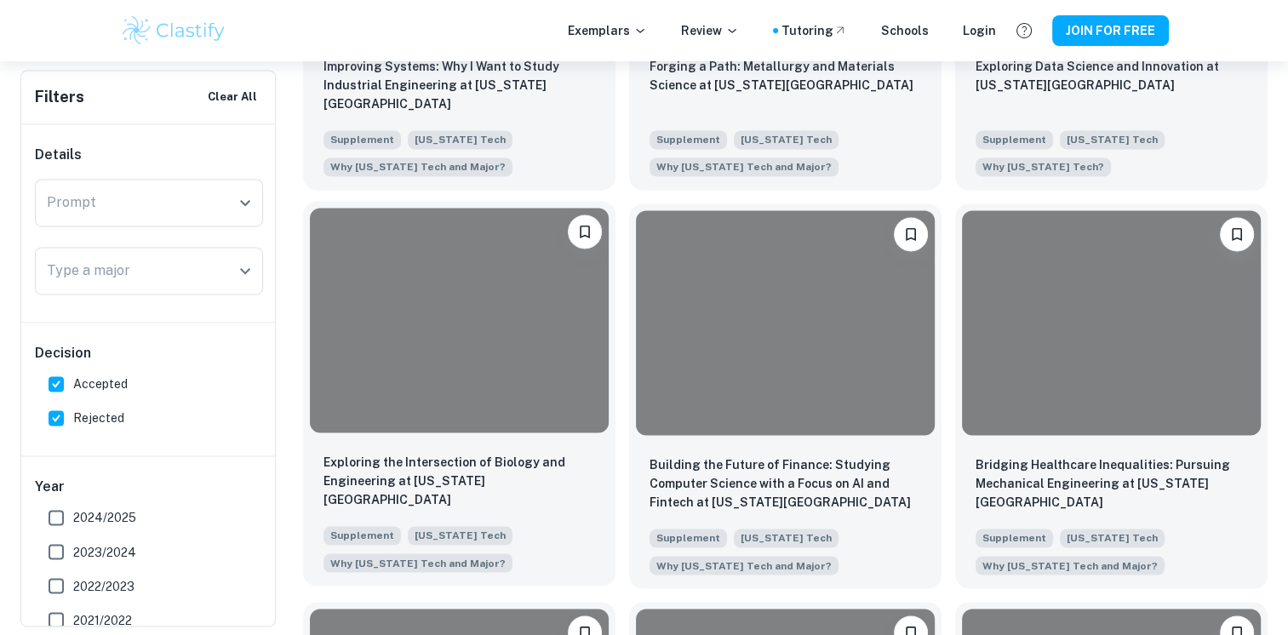
click at [480, 410] on div at bounding box center [459, 320] width 299 height 224
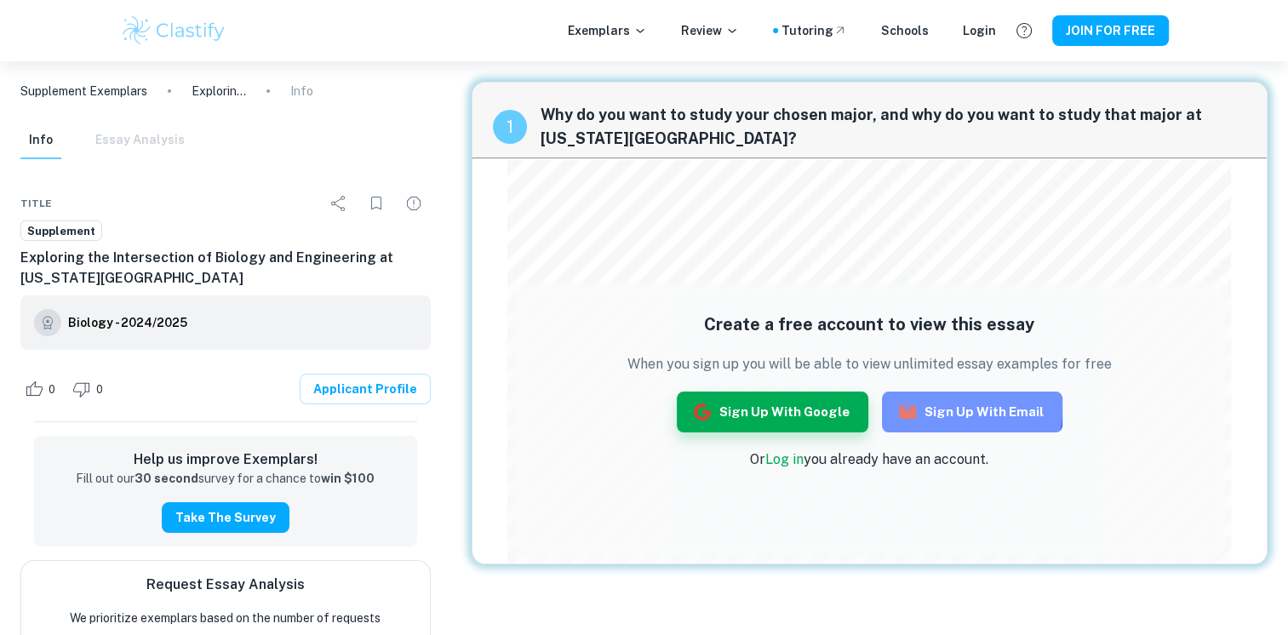
click at [927, 407] on button "Sign up with Email" at bounding box center [972, 412] width 181 height 41
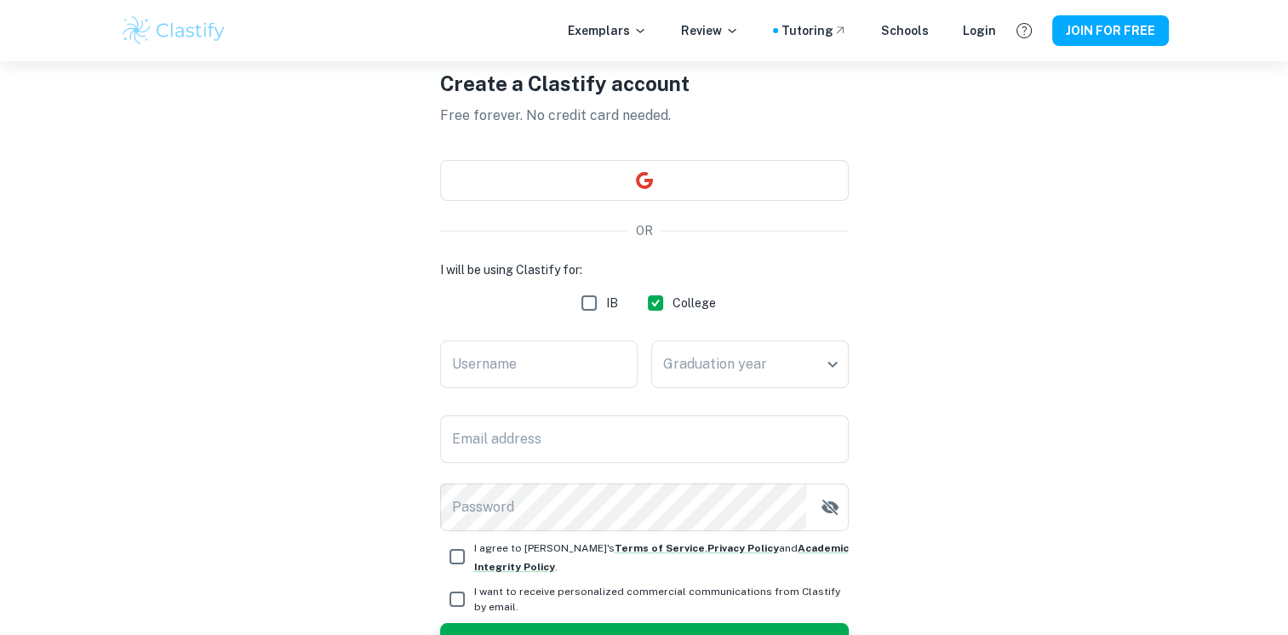
scroll to position [95, 0]
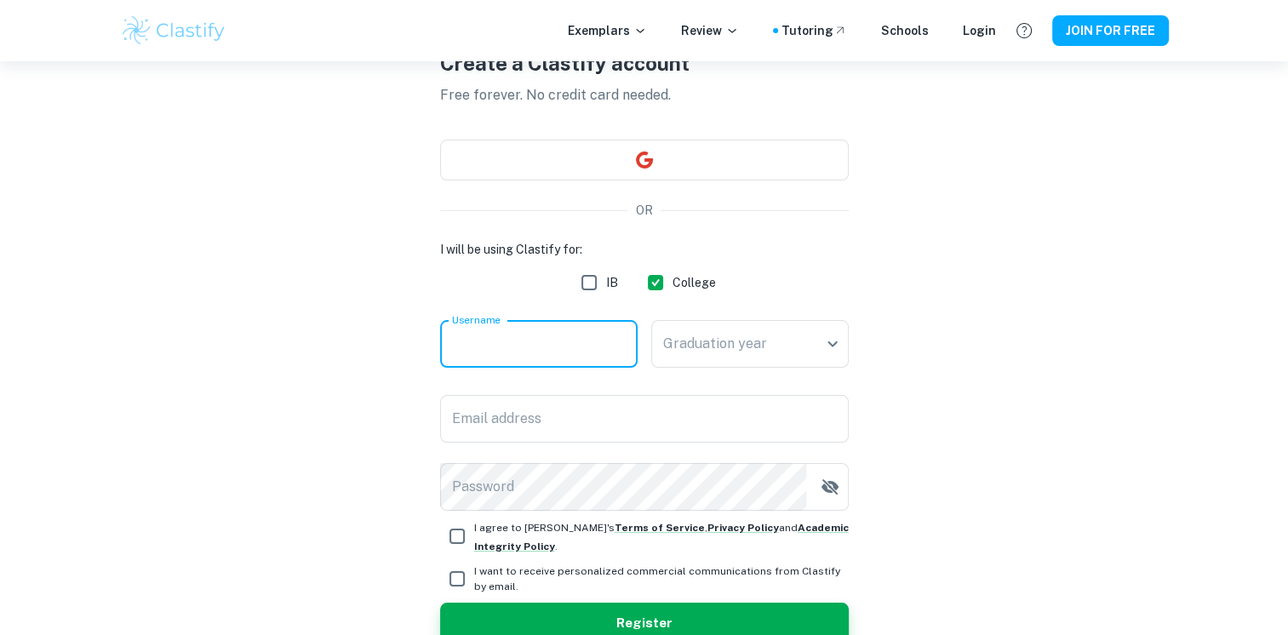
click at [540, 333] on input "Username" at bounding box center [539, 344] width 198 height 48
type input "[PERSON_NAME]"
click at [714, 349] on body "We value your privacy We use cookies to enhance your browsing experience, serve…" at bounding box center [644, 283] width 1288 height 635
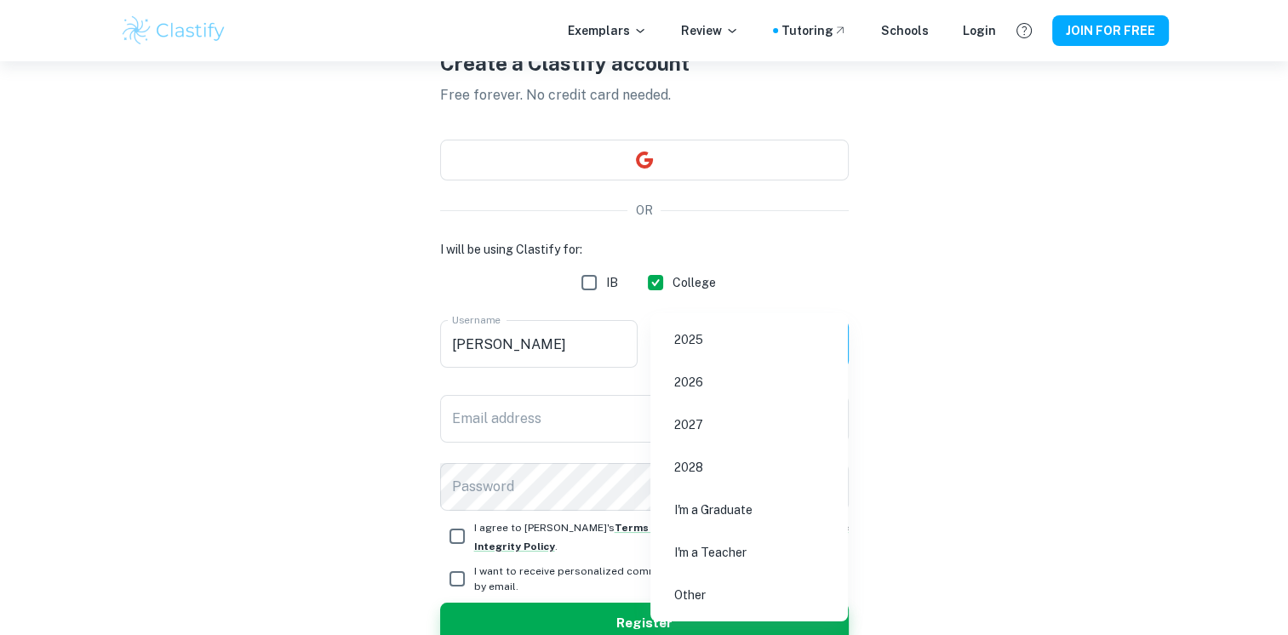
drag, startPoint x: 723, startPoint y: 404, endPoint x: 723, endPoint y: 393, distance: 11.1
click at [723, 393] on ul "2025 2026 2027 2028 I'm a Graduate I'm a Teacher Other" at bounding box center [750, 467] width 198 height 308
click at [723, 393] on li "2026" at bounding box center [749, 382] width 184 height 39
type input "2026"
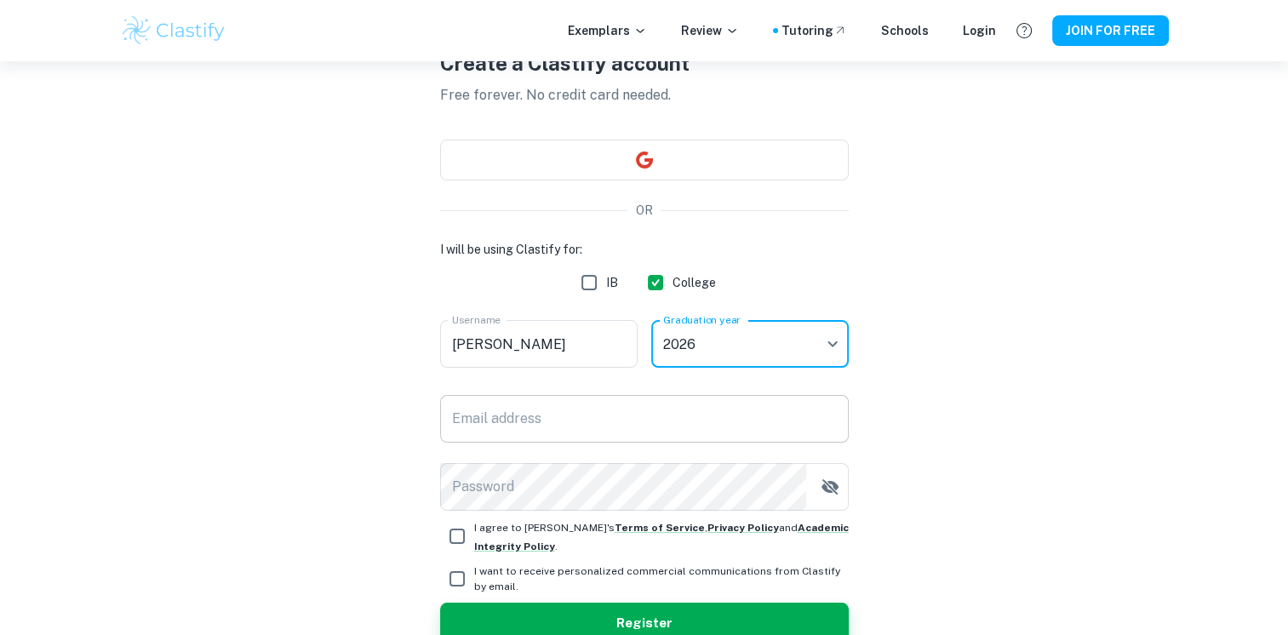
click at [618, 415] on input "Email address" at bounding box center [644, 419] width 409 height 48
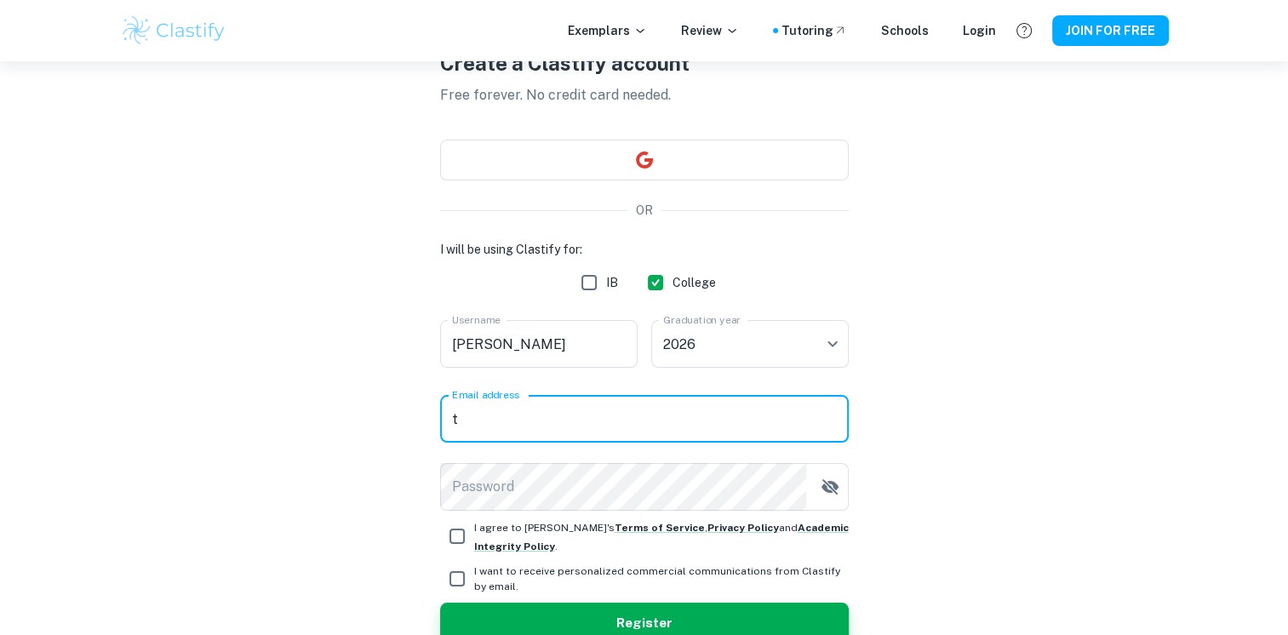
type input "[EMAIL_ADDRESS][DOMAIN_NAME]"
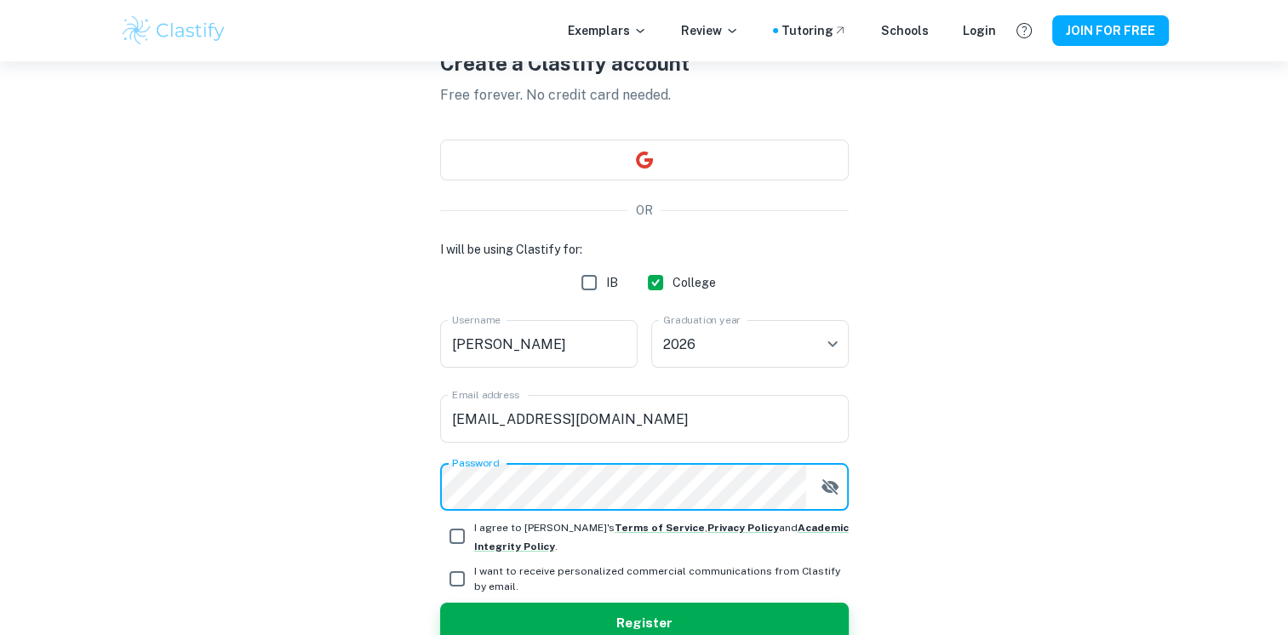
click at [440, 603] on button "Register" at bounding box center [644, 623] width 409 height 41
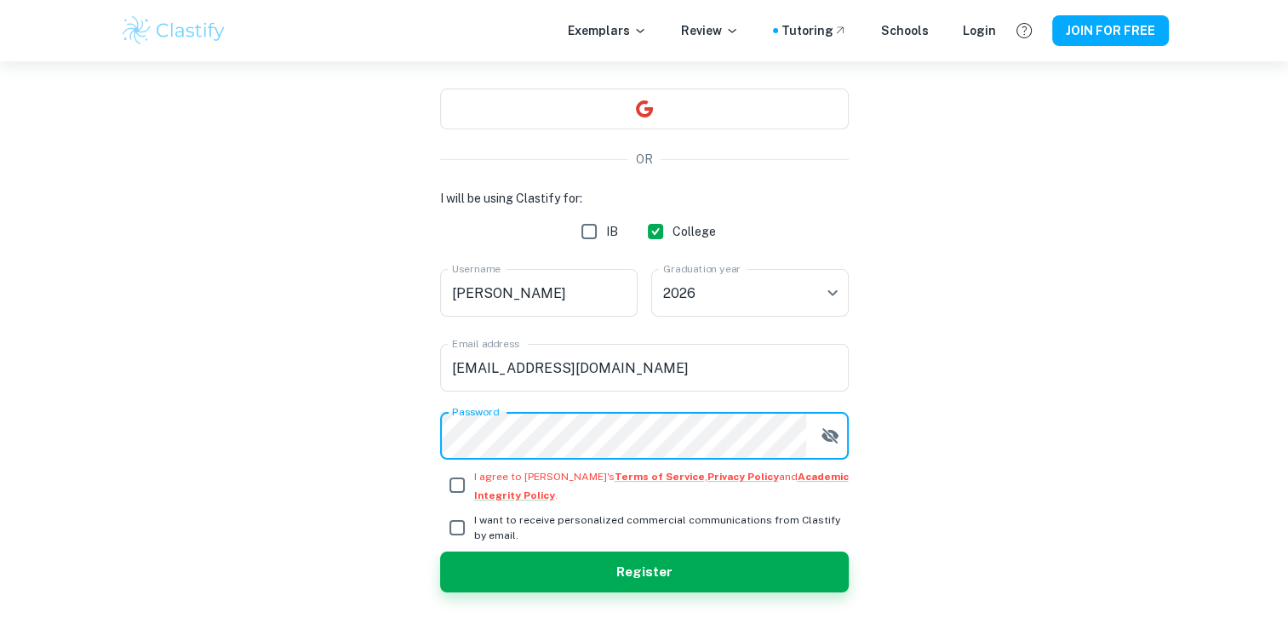
scroll to position [148, 0]
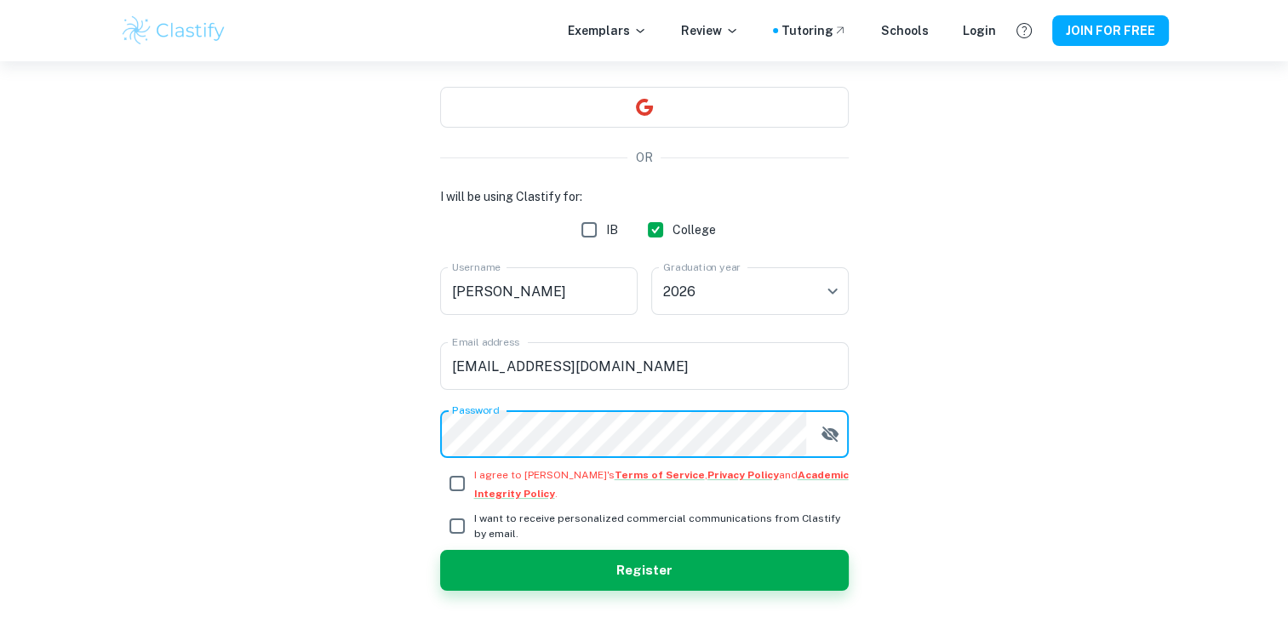
click at [525, 489] on span "I agree to [PERSON_NAME]'s Terms of Service , Privacy Policy and Academic Integ…" at bounding box center [661, 483] width 375 height 37
click at [474, 489] on input "I agree to [PERSON_NAME]'s Terms of Service , Privacy Policy and Academic Integ…" at bounding box center [457, 484] width 34 height 34
checkbox input "true"
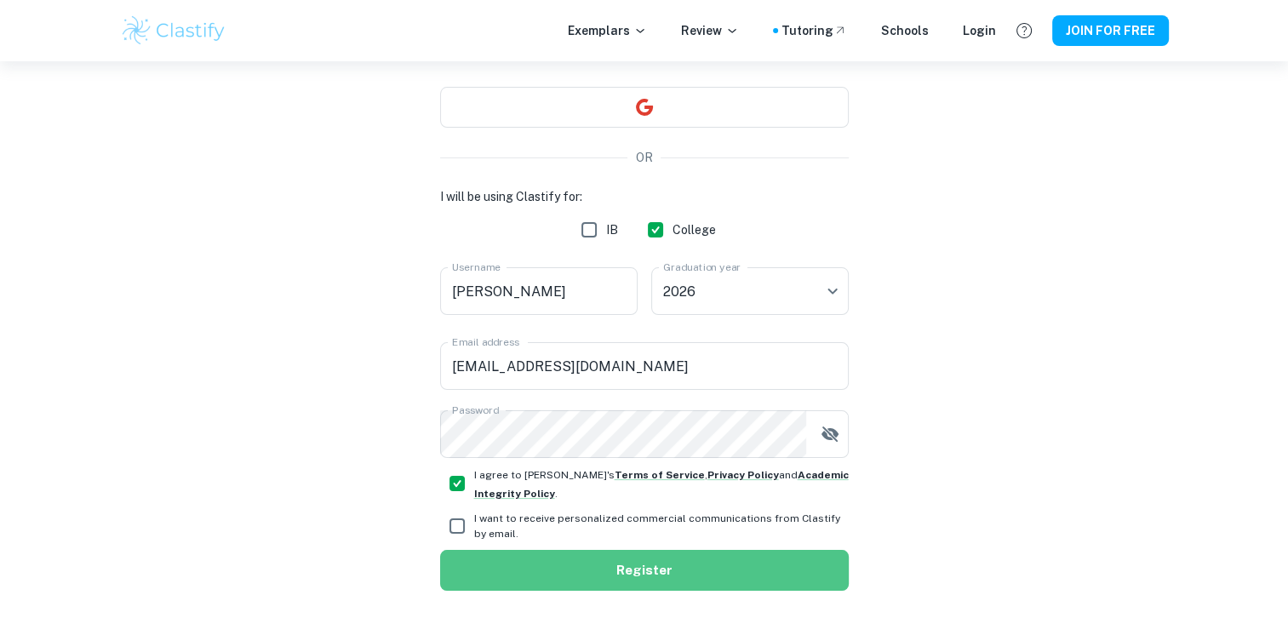
click at [560, 588] on button "Register" at bounding box center [644, 570] width 409 height 41
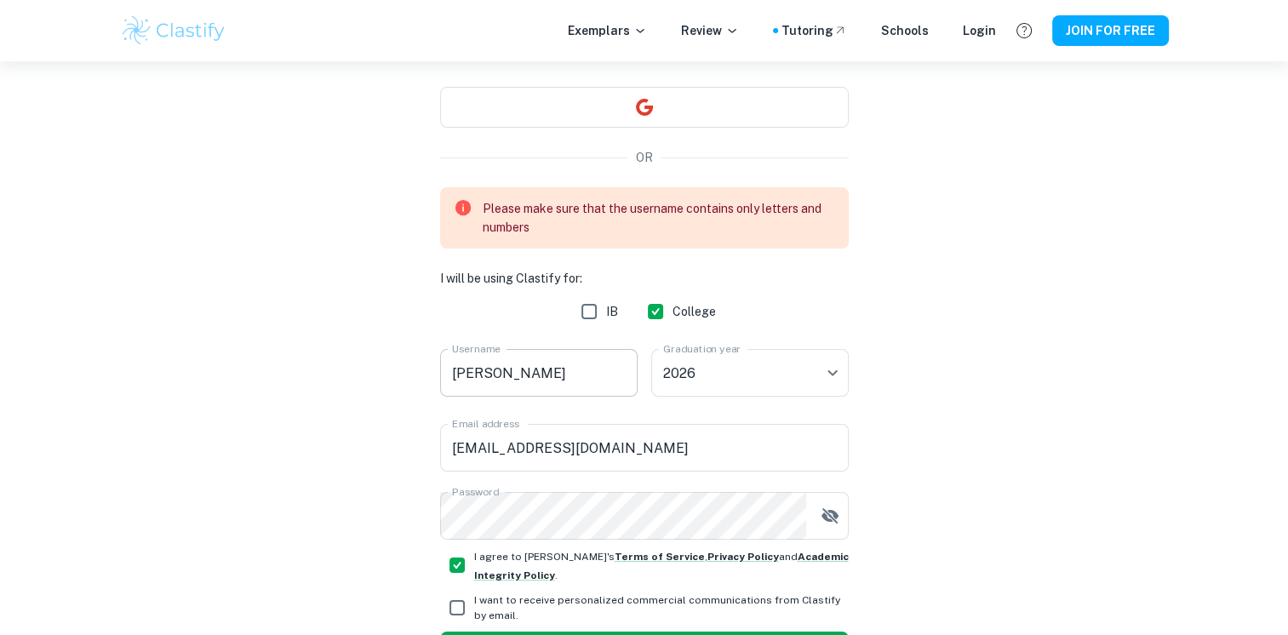
click at [513, 383] on input "[PERSON_NAME]" at bounding box center [539, 373] width 198 height 48
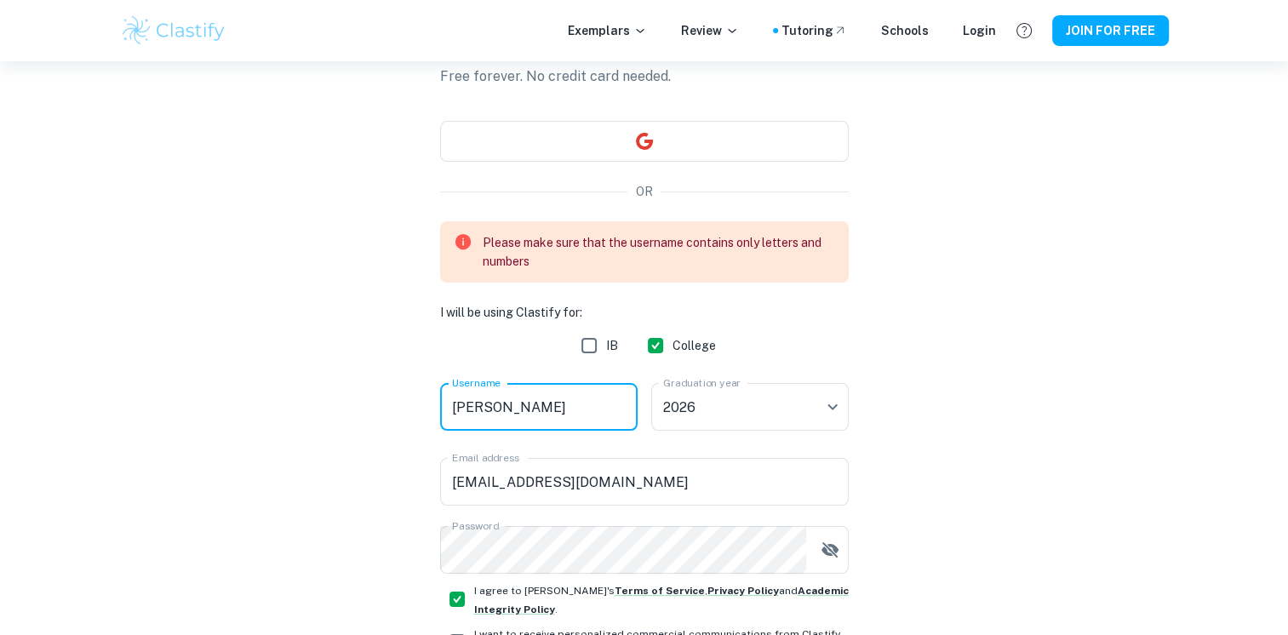
scroll to position [116, 0]
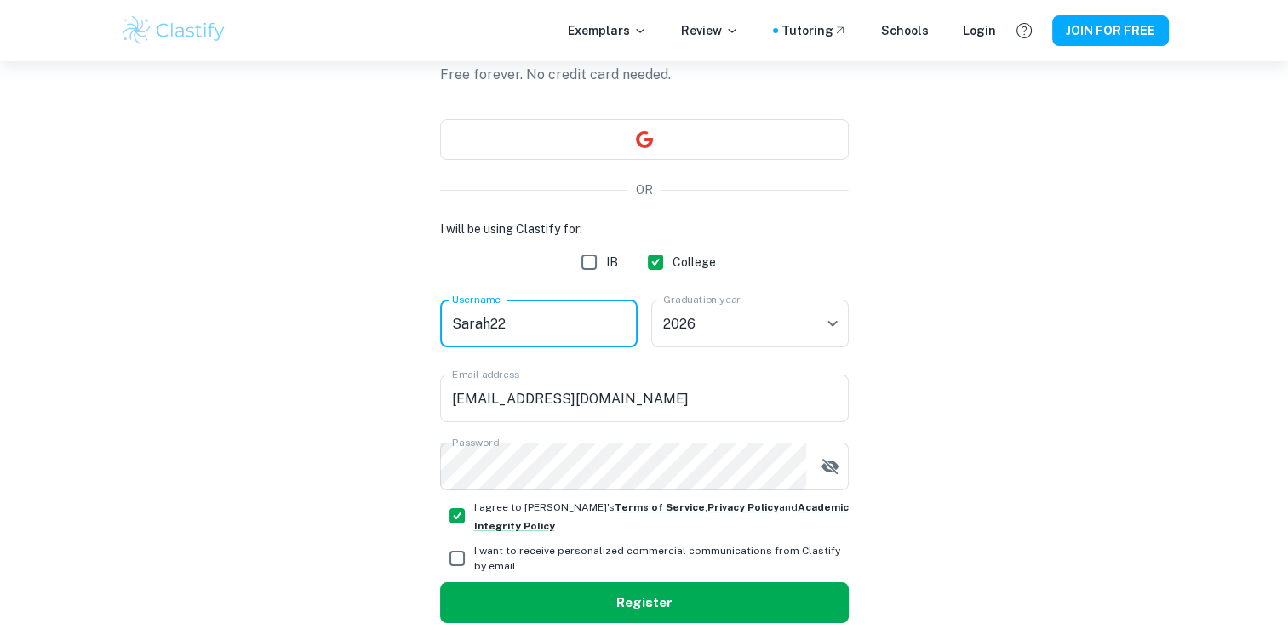
type input "Sarah22"
click at [690, 600] on button "Register" at bounding box center [644, 602] width 409 height 41
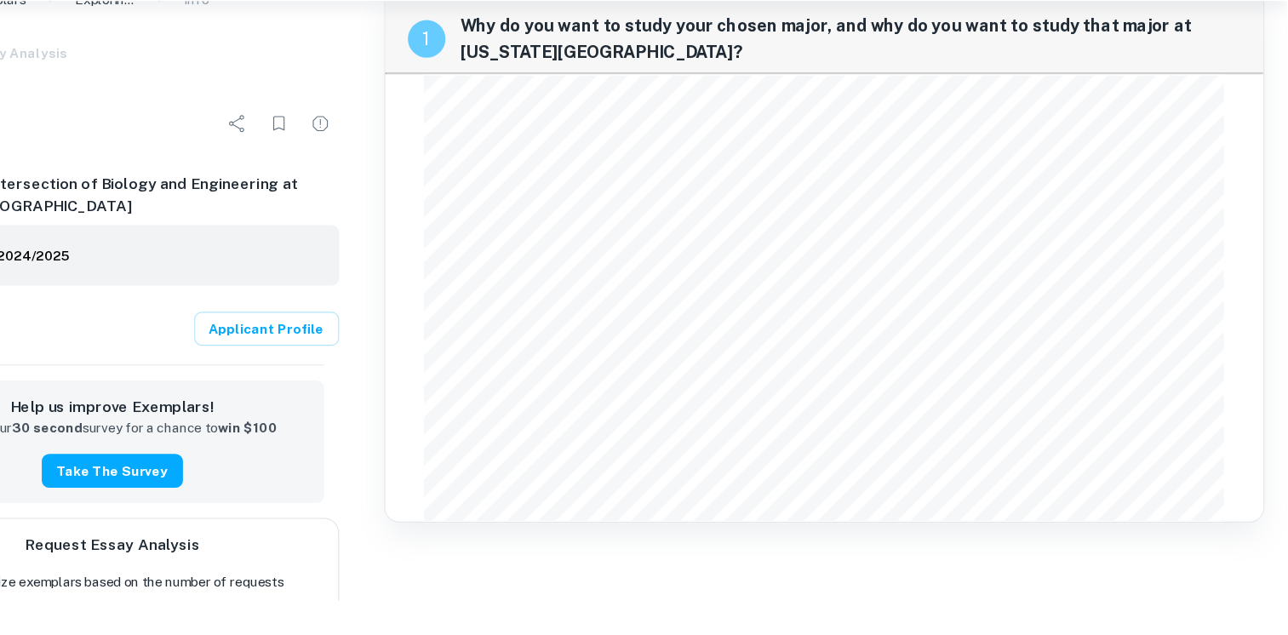
scroll to position [35, 0]
